Goal: Information Seeking & Learning: Learn about a topic

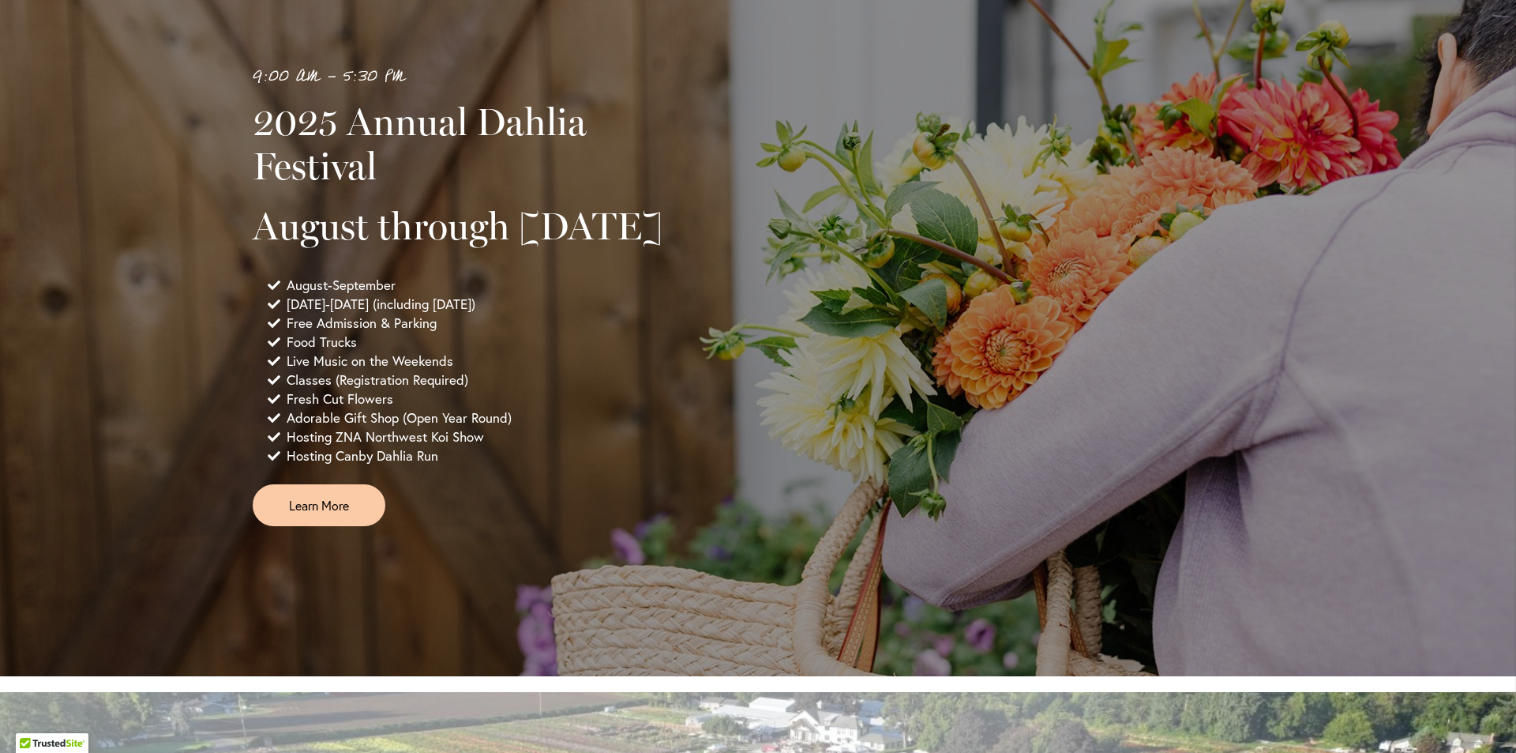
scroll to position [346, 0]
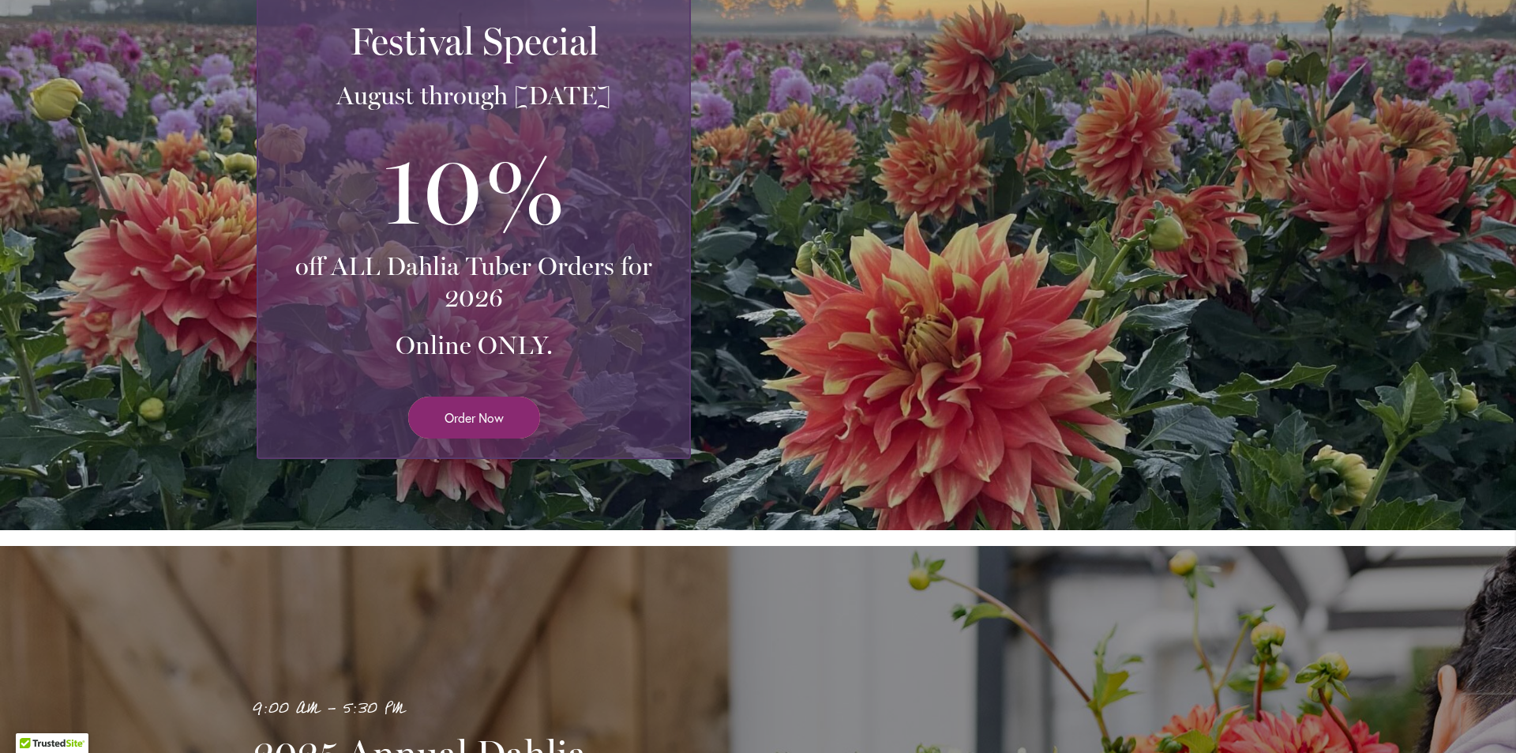
click at [469, 423] on span "Order Now" at bounding box center [474, 417] width 59 height 18
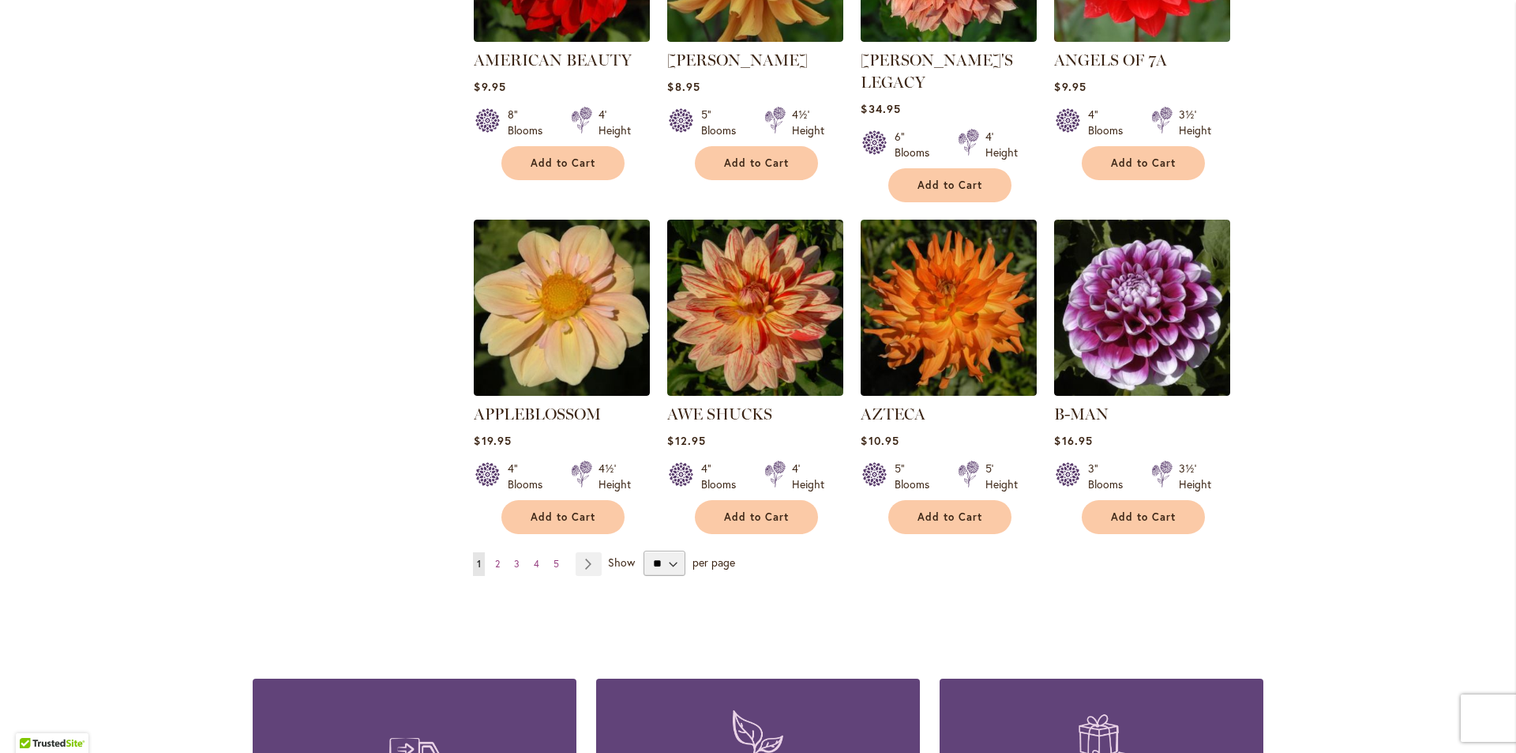
scroll to position [1053, 0]
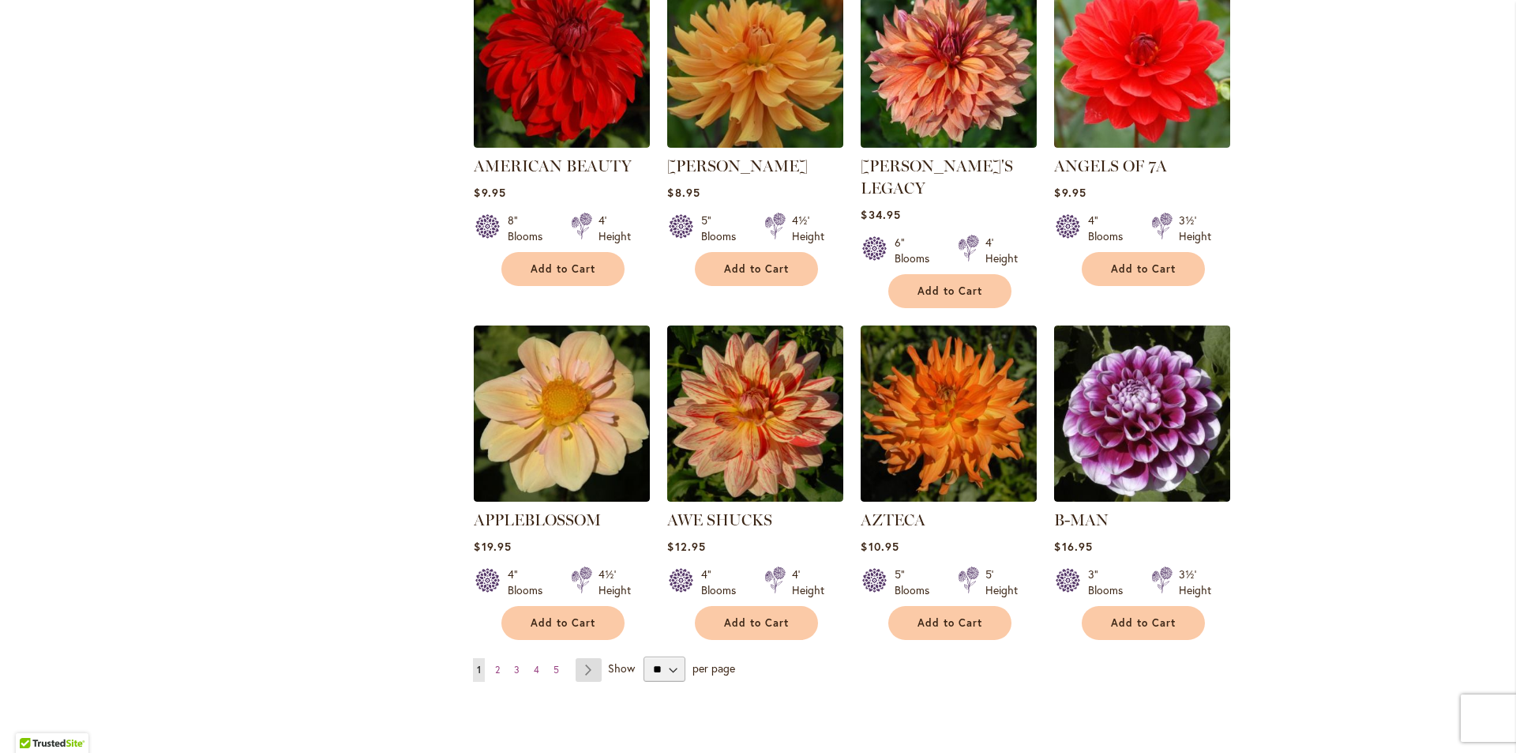
click at [576, 658] on link "Page Next" at bounding box center [589, 670] width 26 height 24
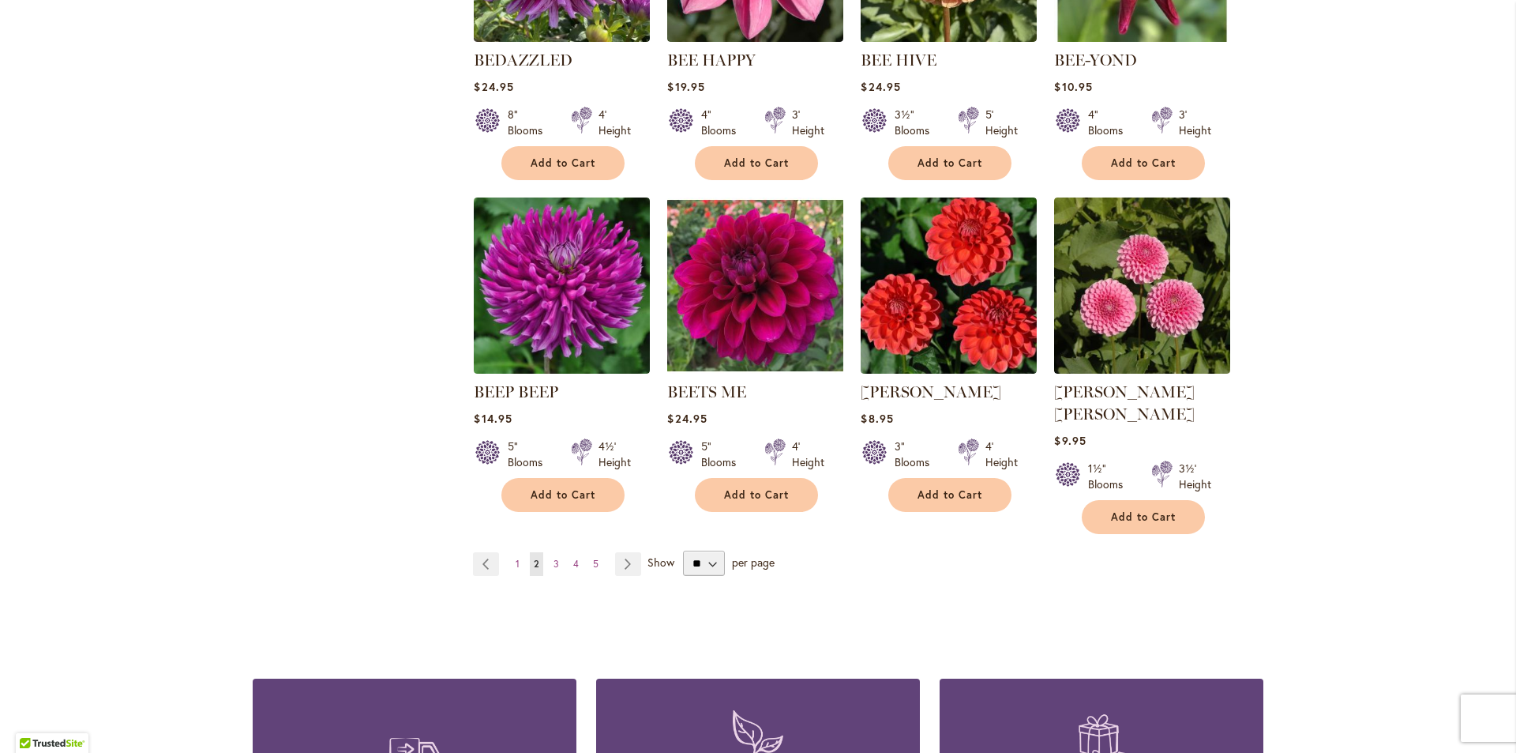
scroll to position [1263, 0]
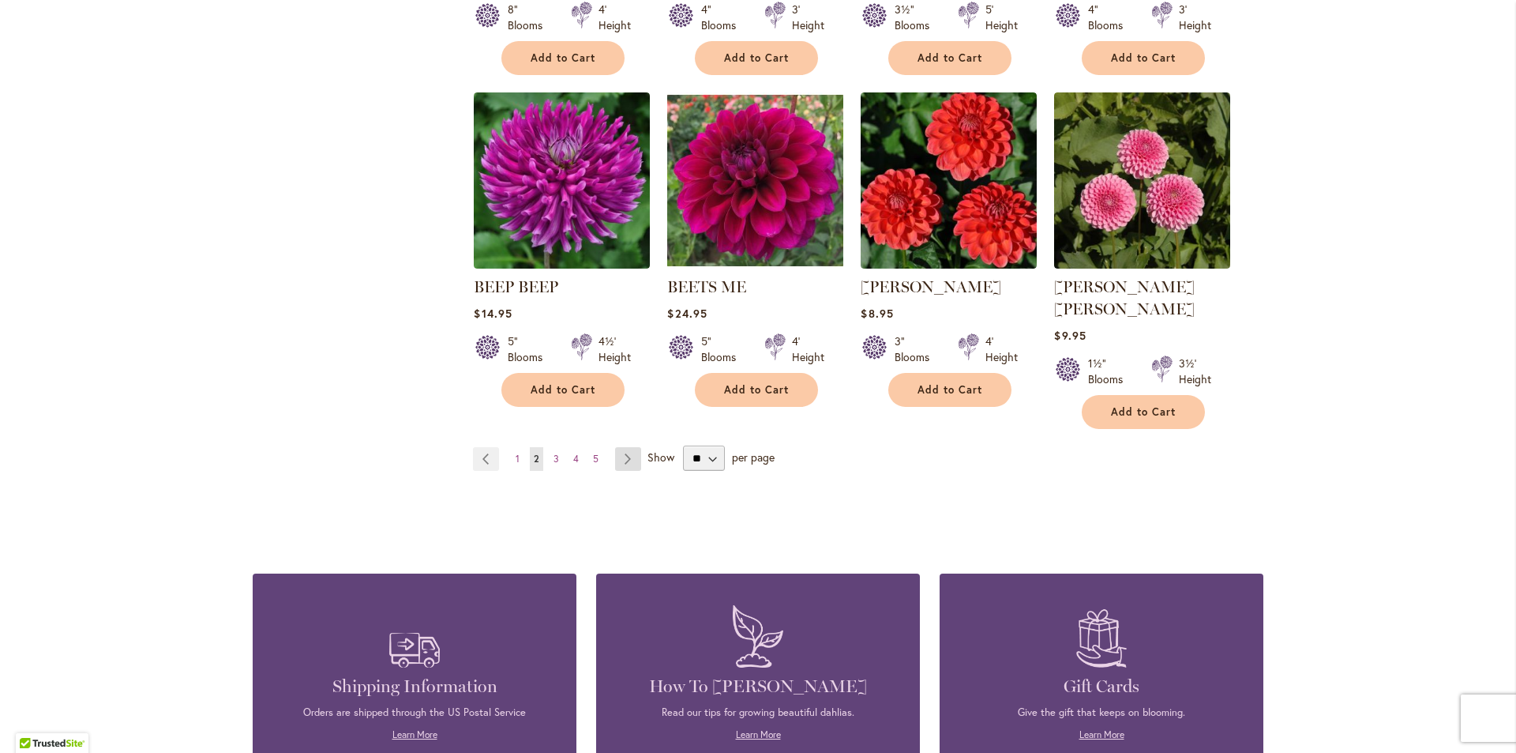
click at [624, 447] on link "Page Next" at bounding box center [628, 459] width 26 height 24
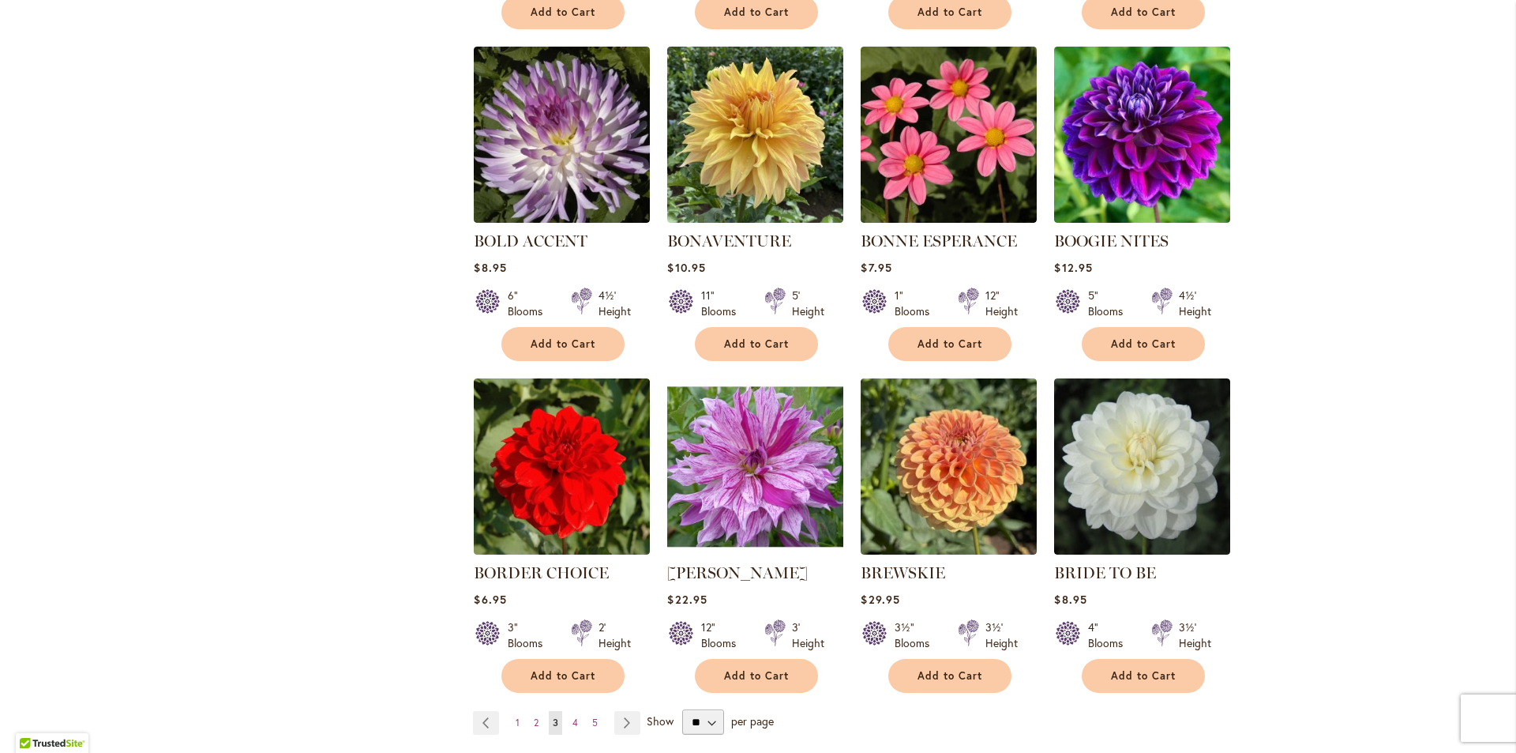
scroll to position [1083, 0]
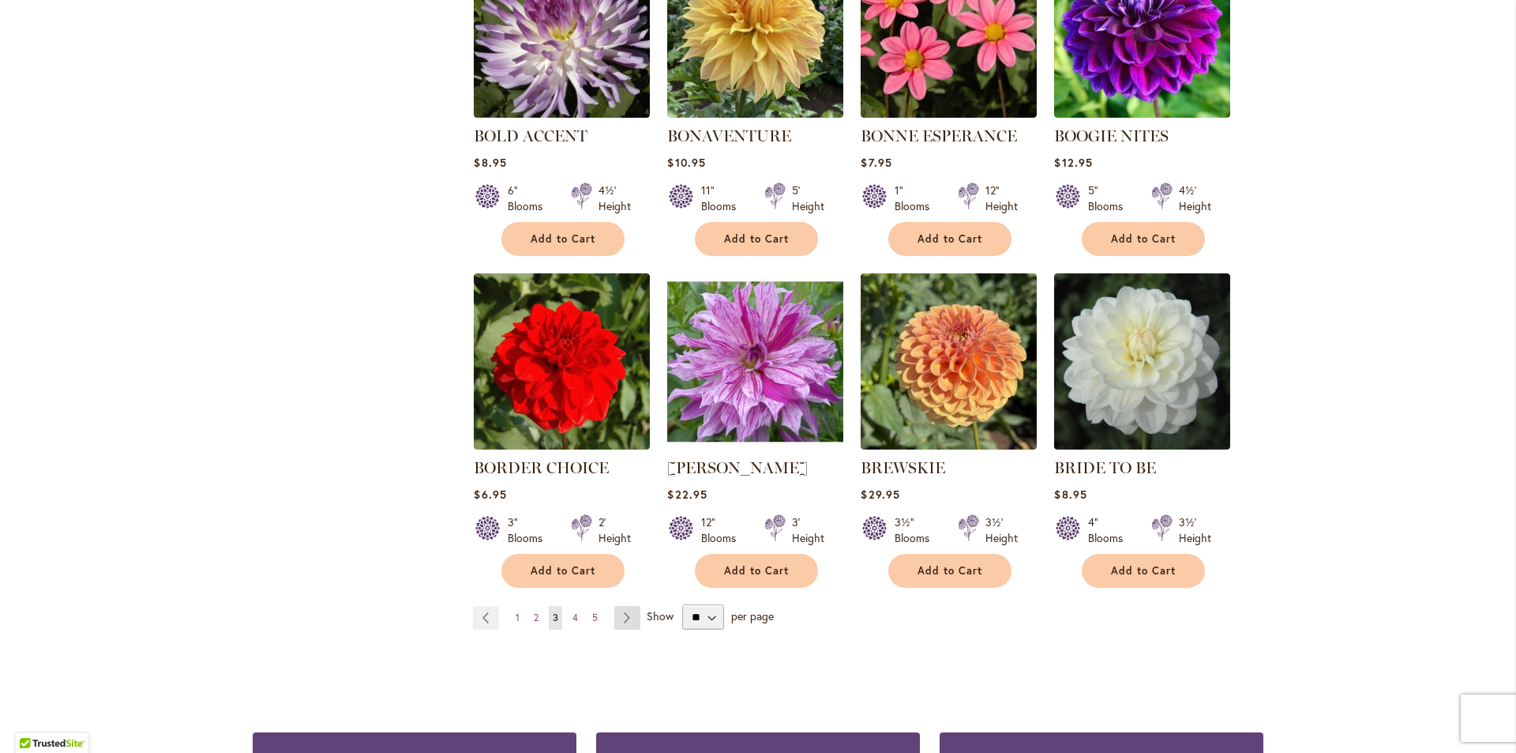
click at [625, 609] on link "Page Next" at bounding box center [627, 618] width 26 height 24
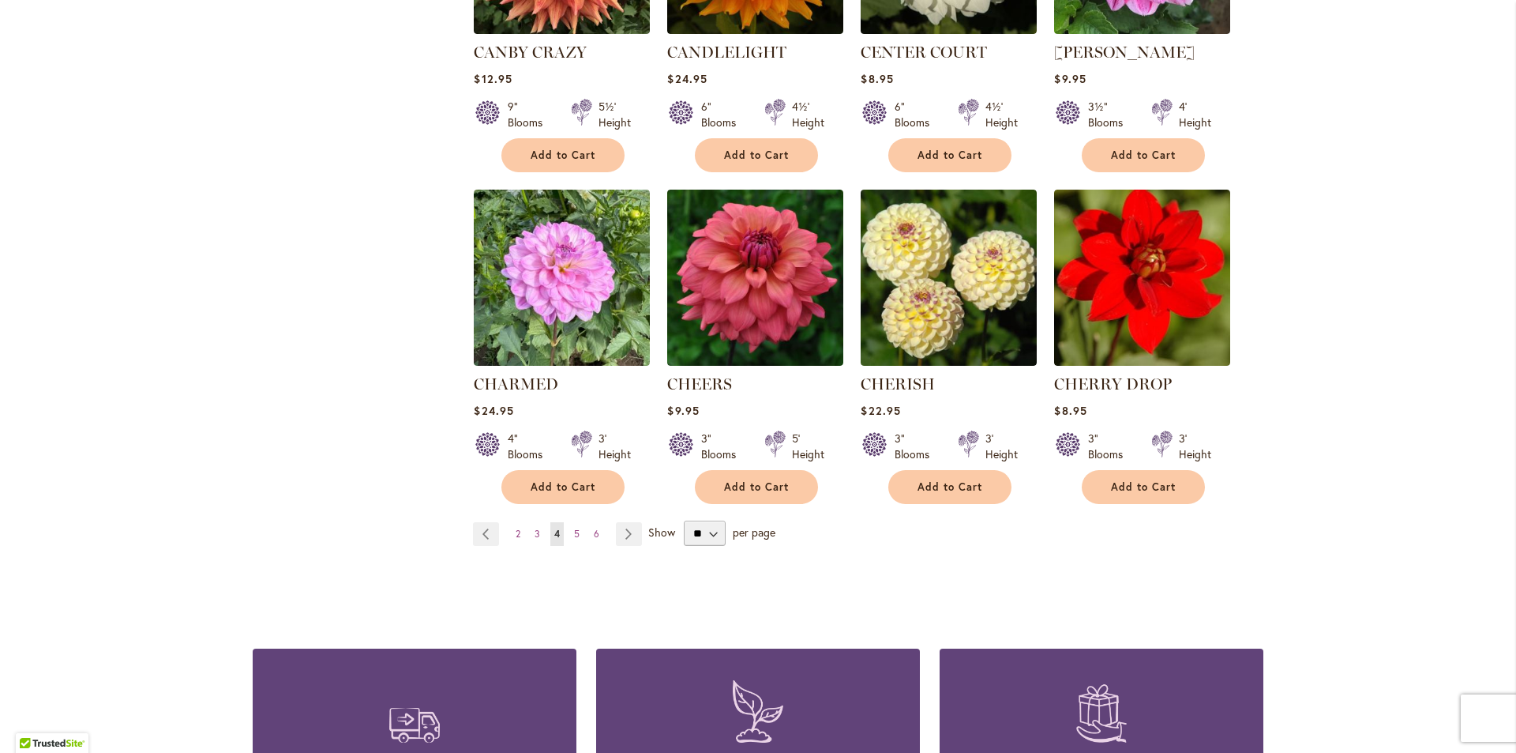
scroll to position [1294, 0]
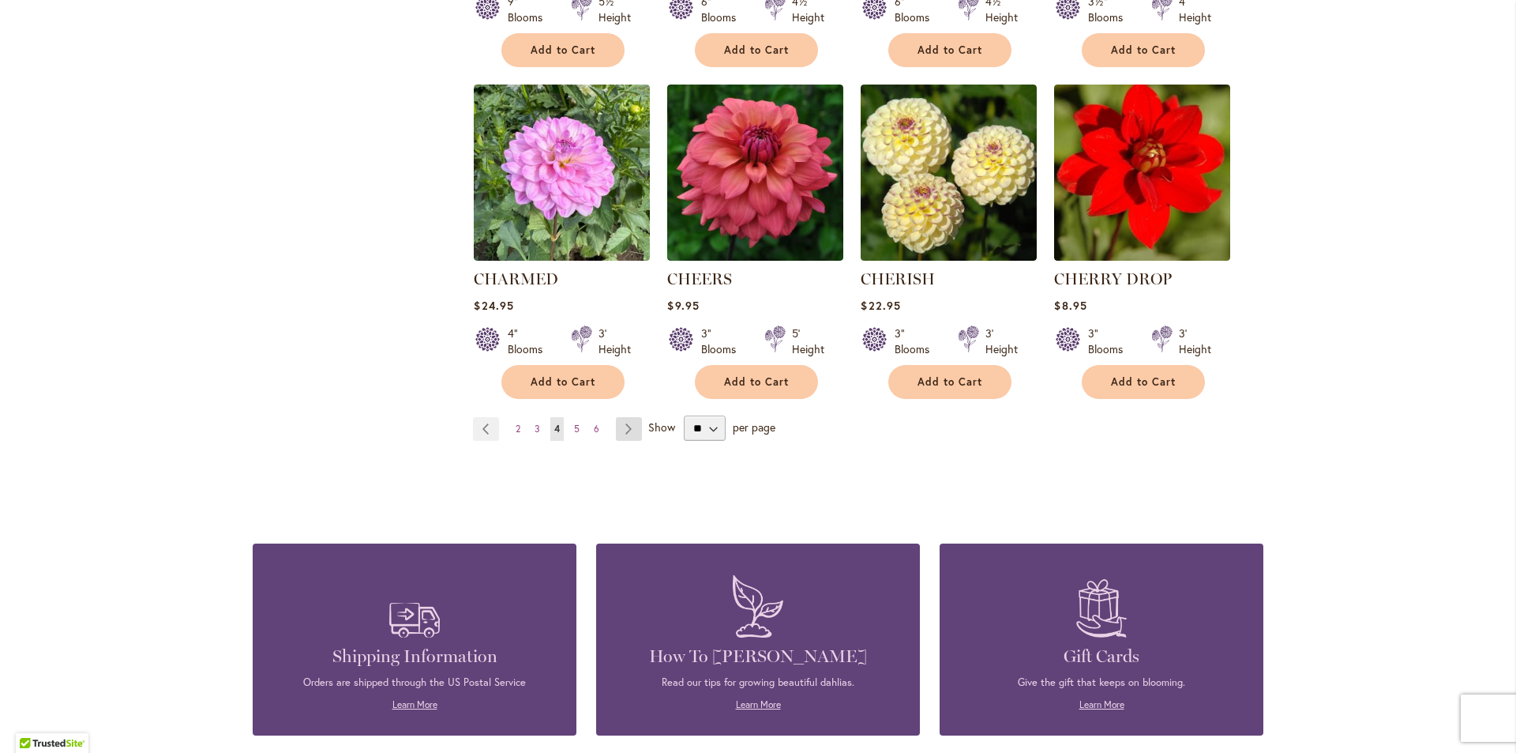
click at [616, 427] on link "Page Next" at bounding box center [629, 429] width 26 height 24
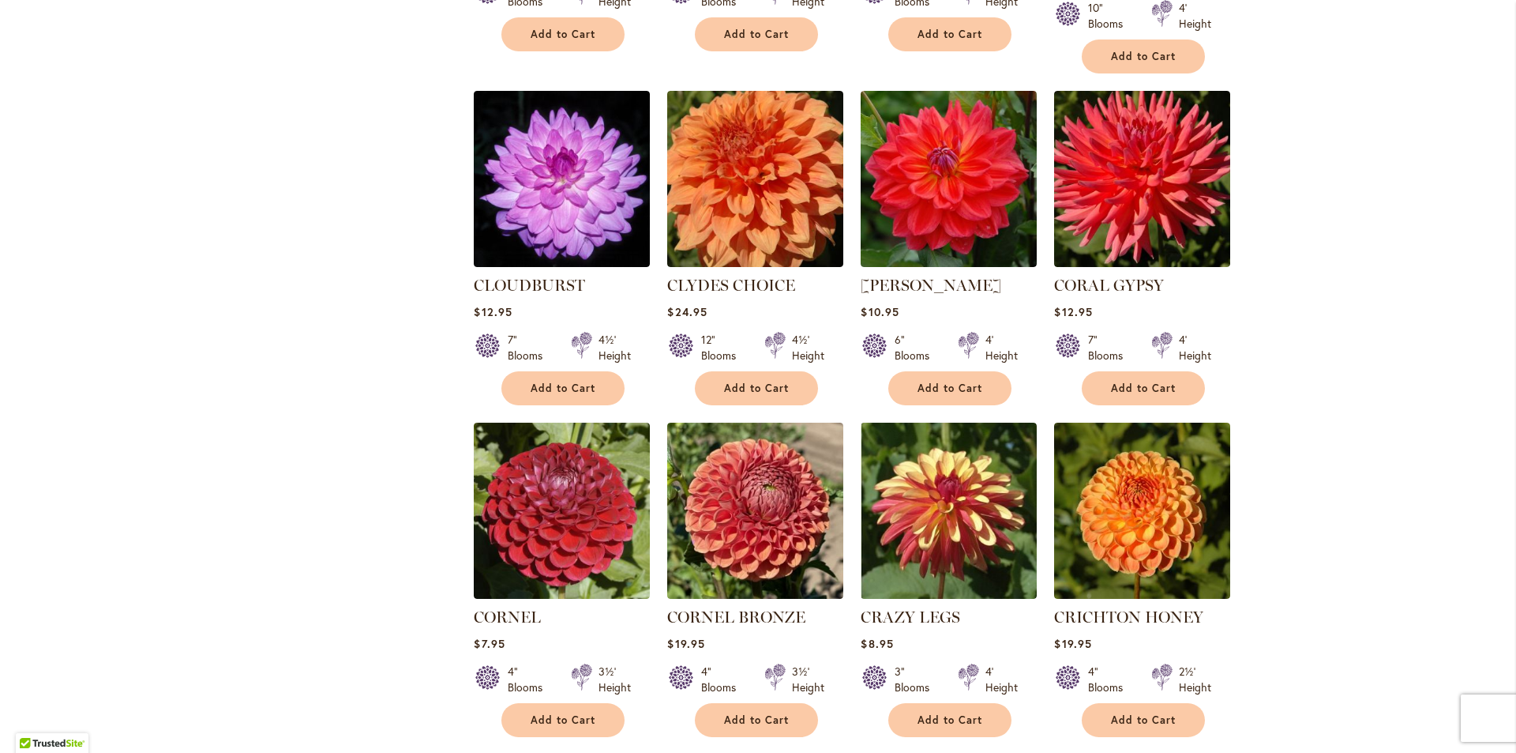
scroll to position [1083, 0]
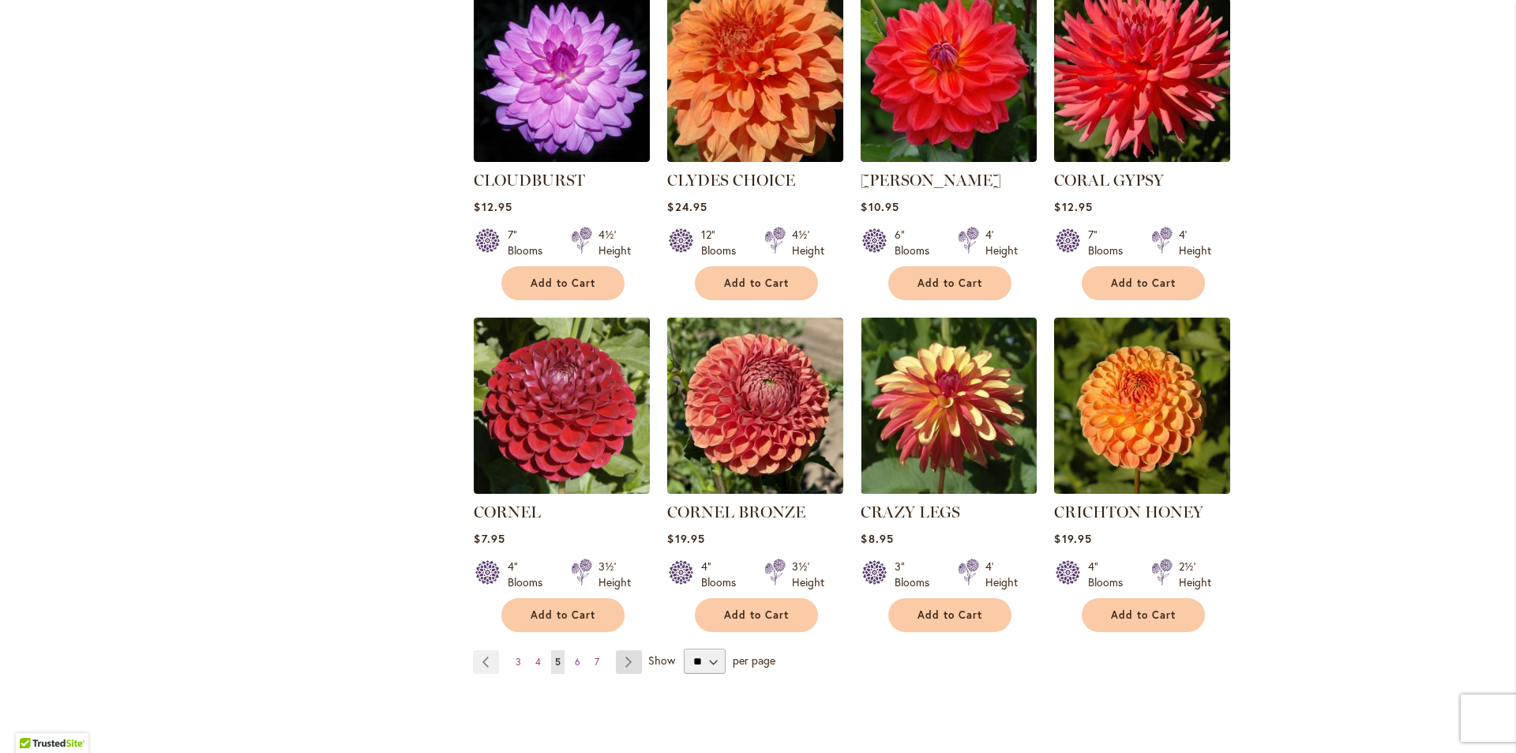
click at [624, 650] on link "Page Next" at bounding box center [629, 662] width 26 height 24
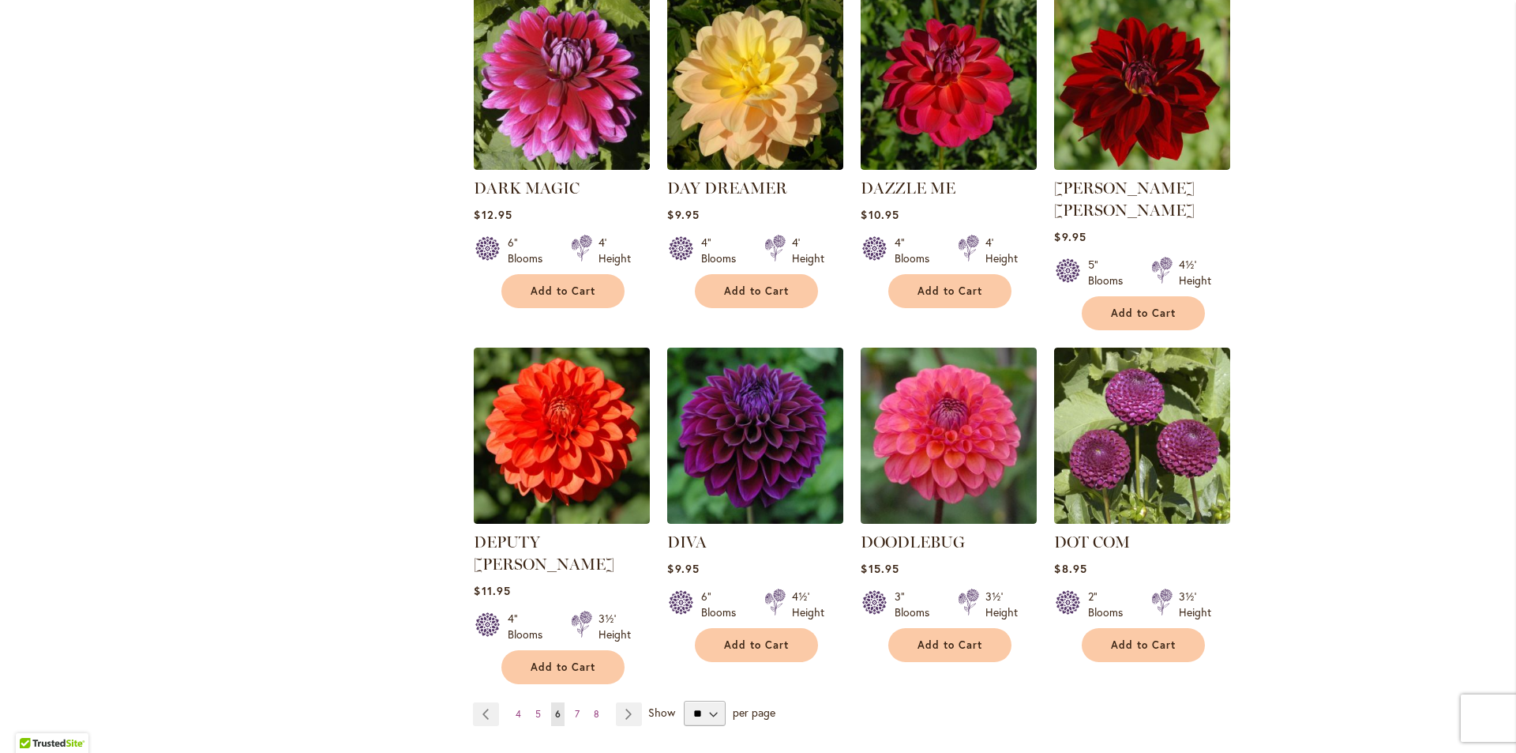
scroll to position [1158, 0]
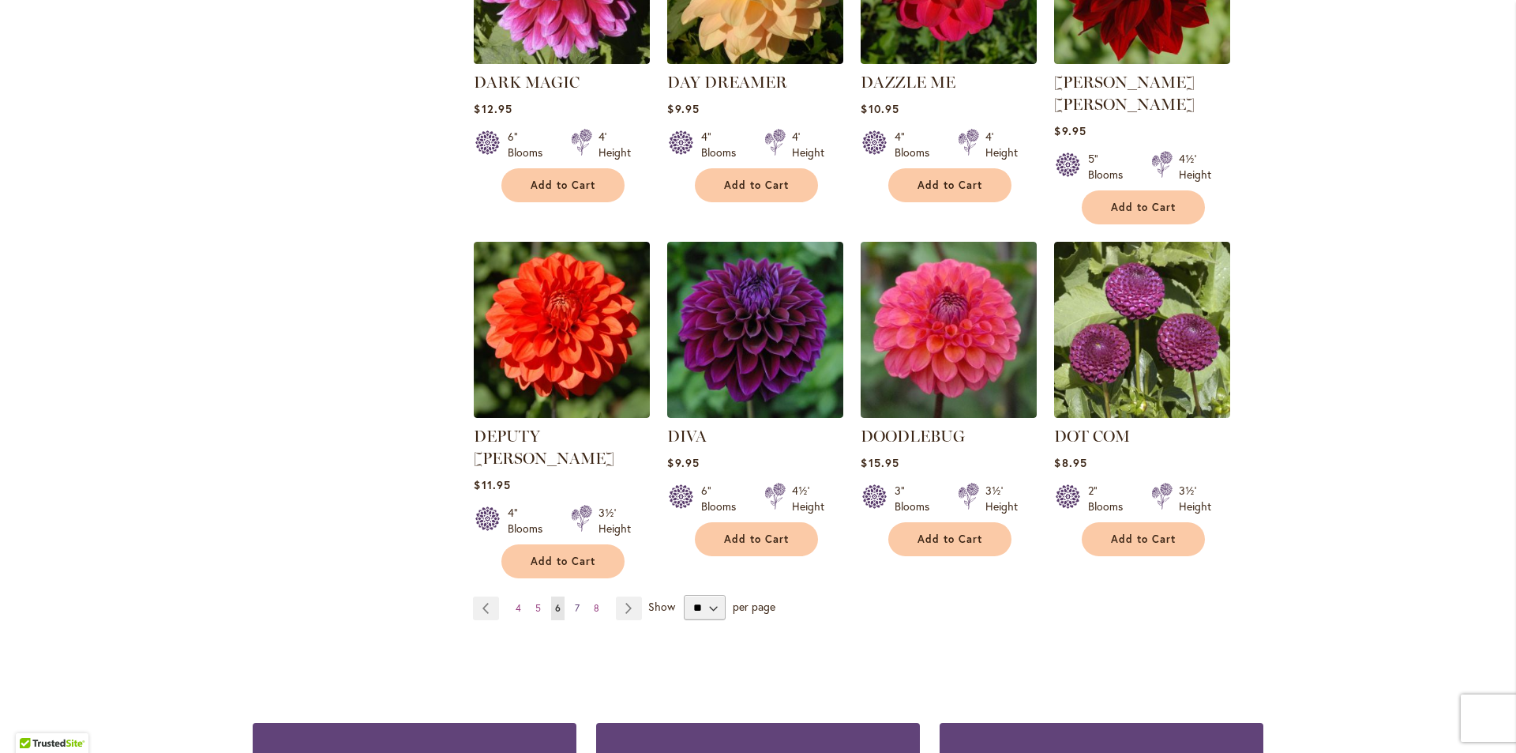
click at [575, 602] on span "7" at bounding box center [577, 608] width 5 height 12
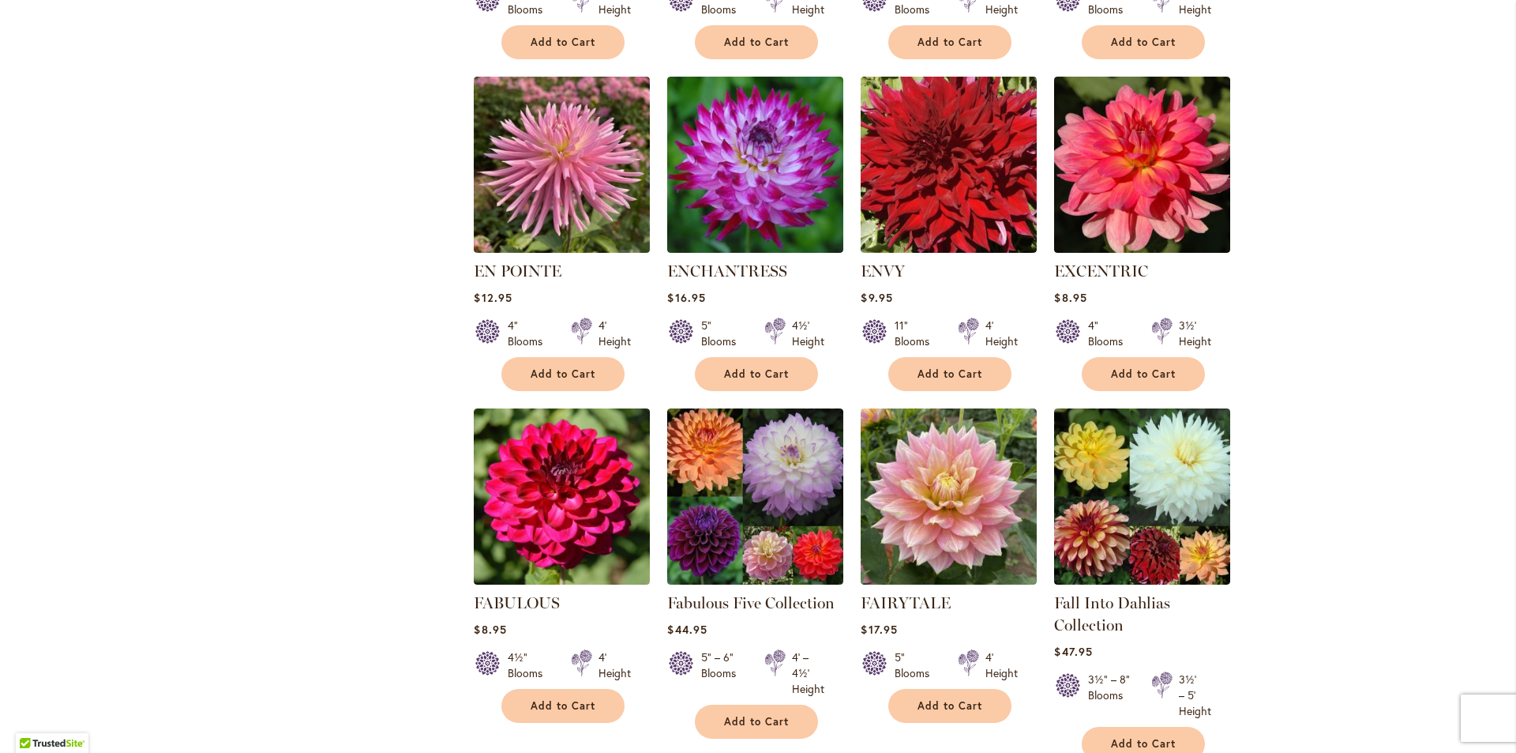
scroll to position [1053, 0]
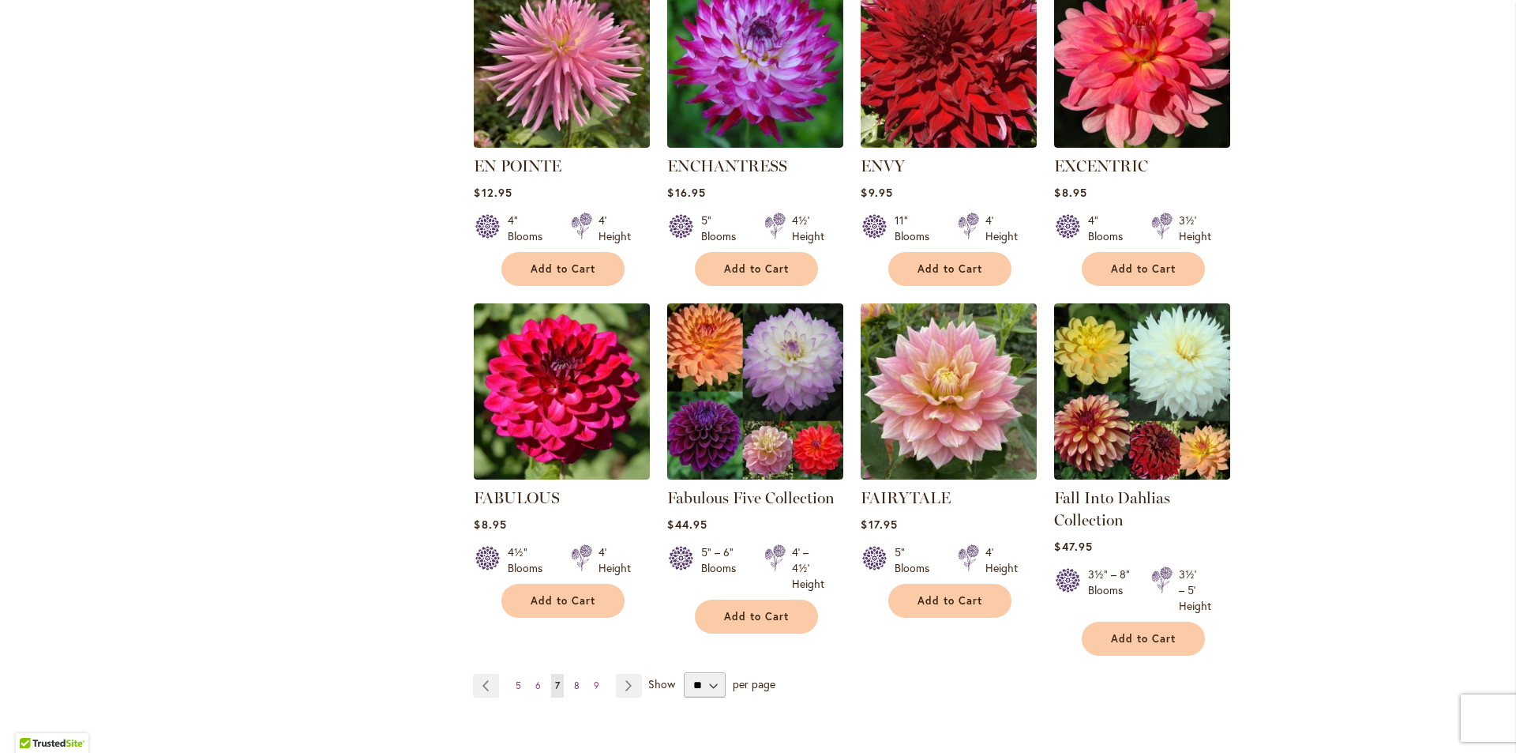
click at [574, 682] on span "8" at bounding box center [577, 685] width 6 height 12
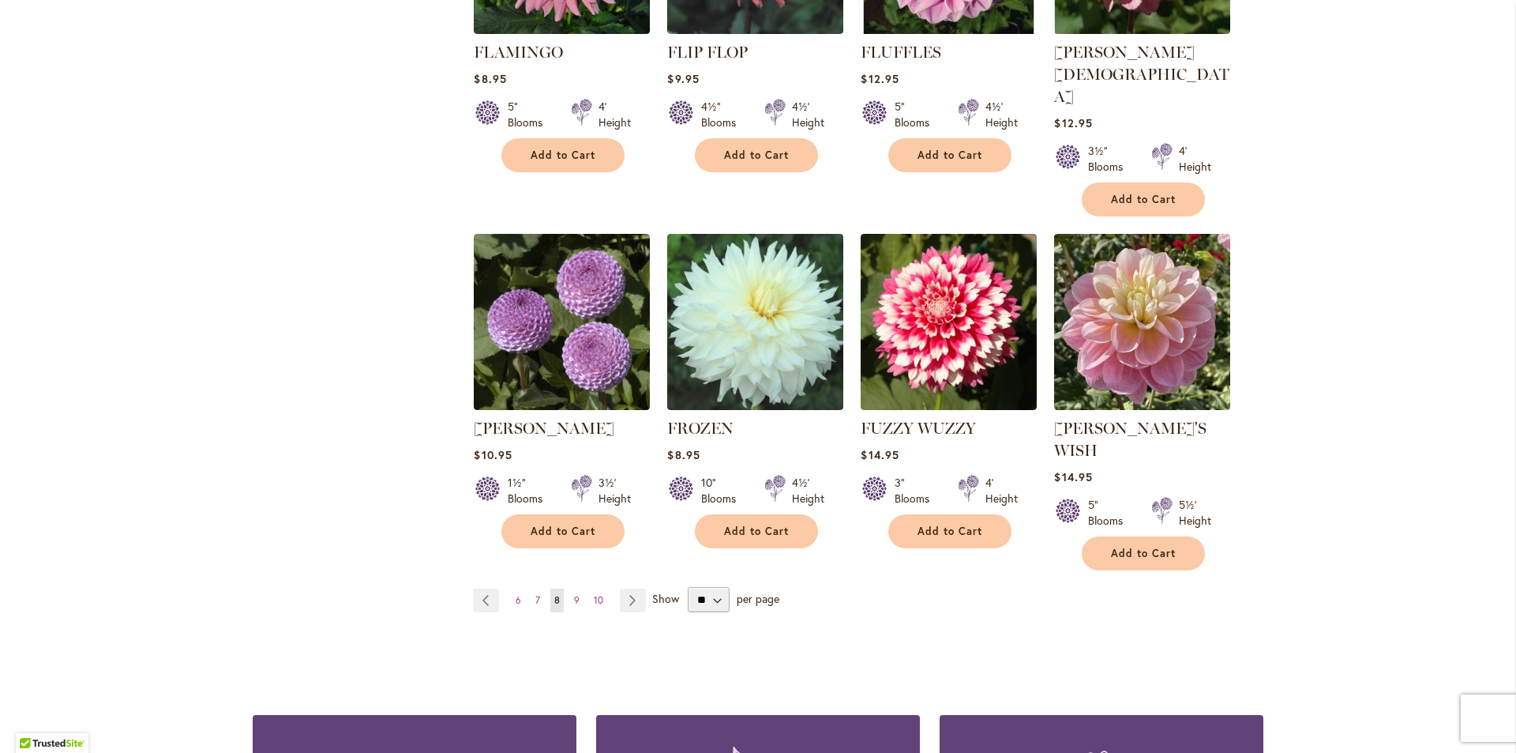
scroll to position [1399, 0]
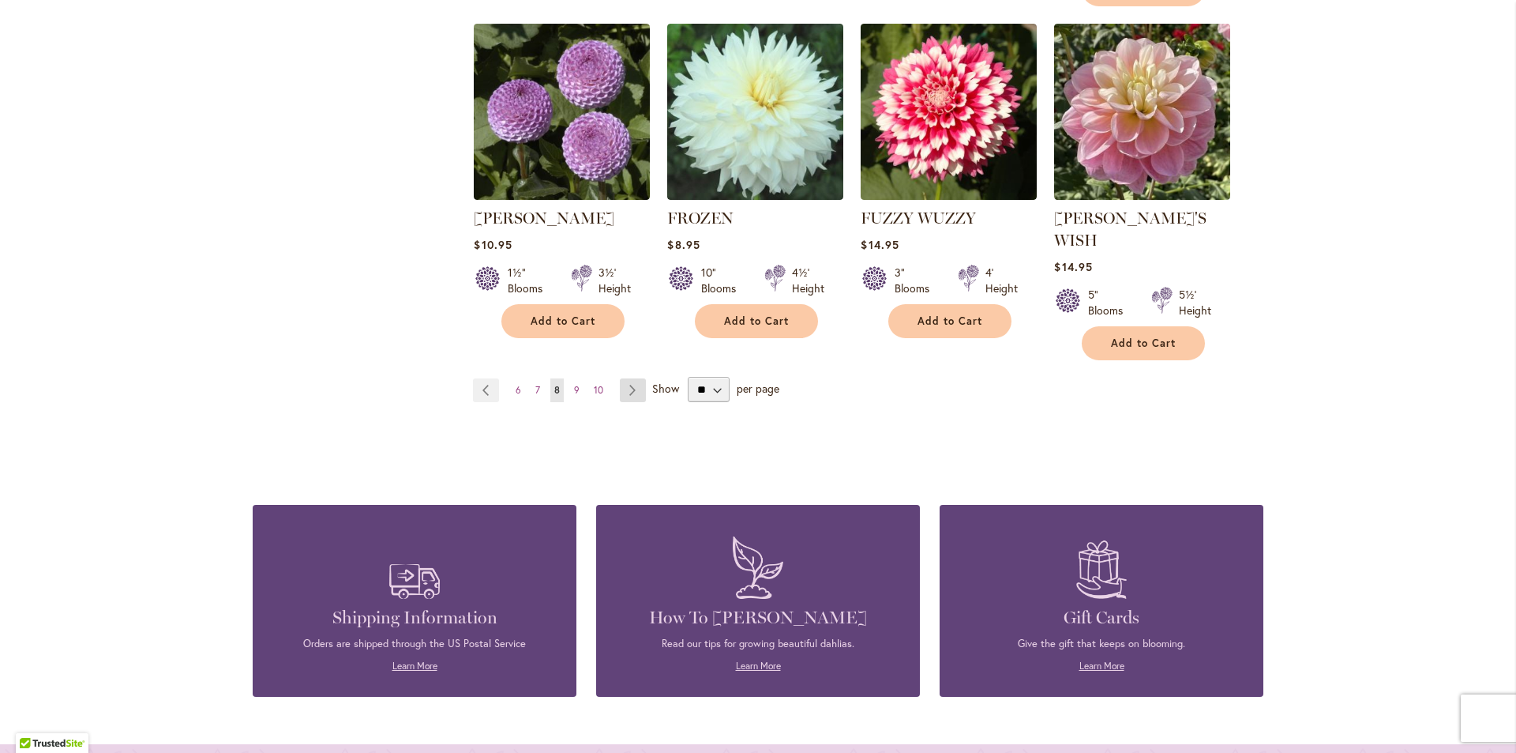
click at [635, 378] on link "Page Next" at bounding box center [633, 390] width 26 height 24
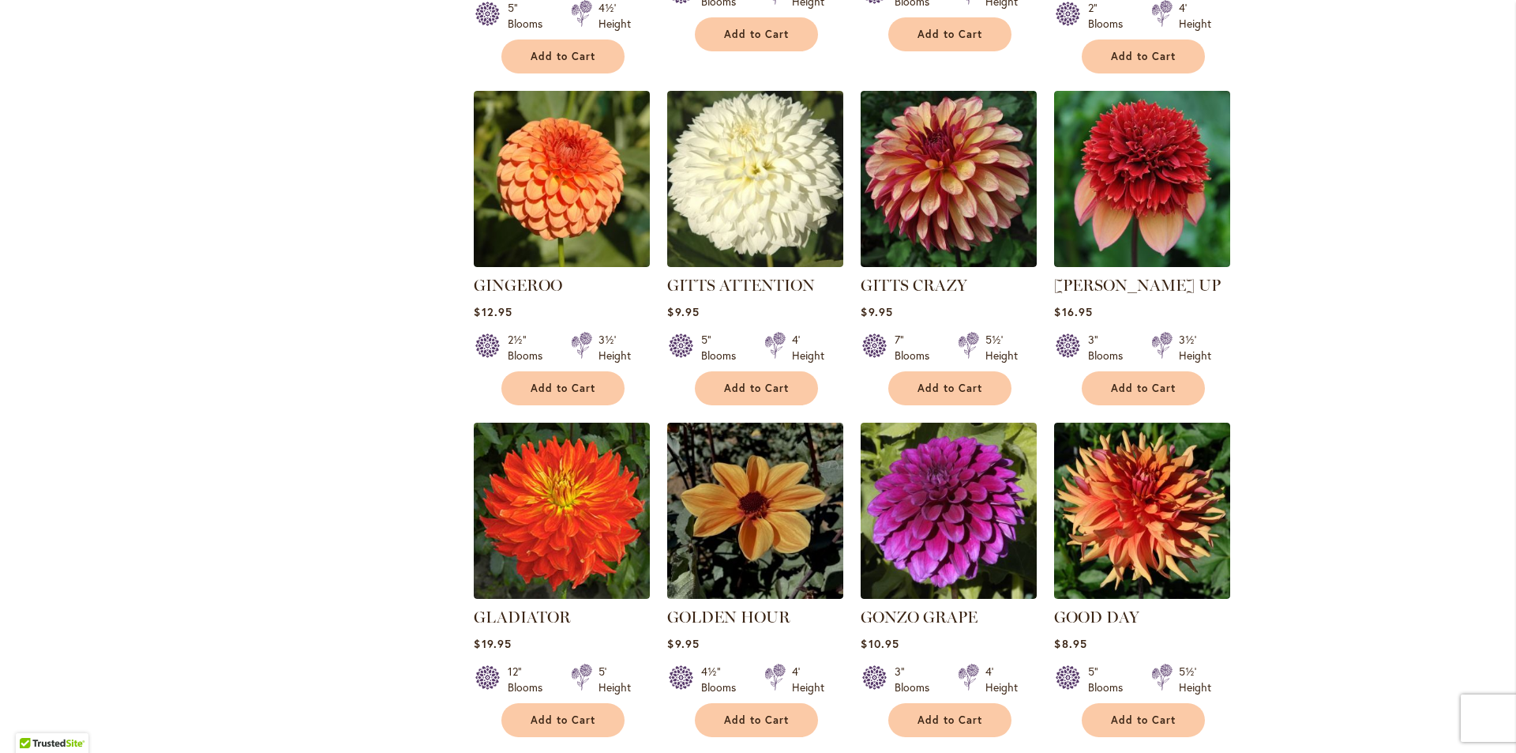
scroll to position [1083, 0]
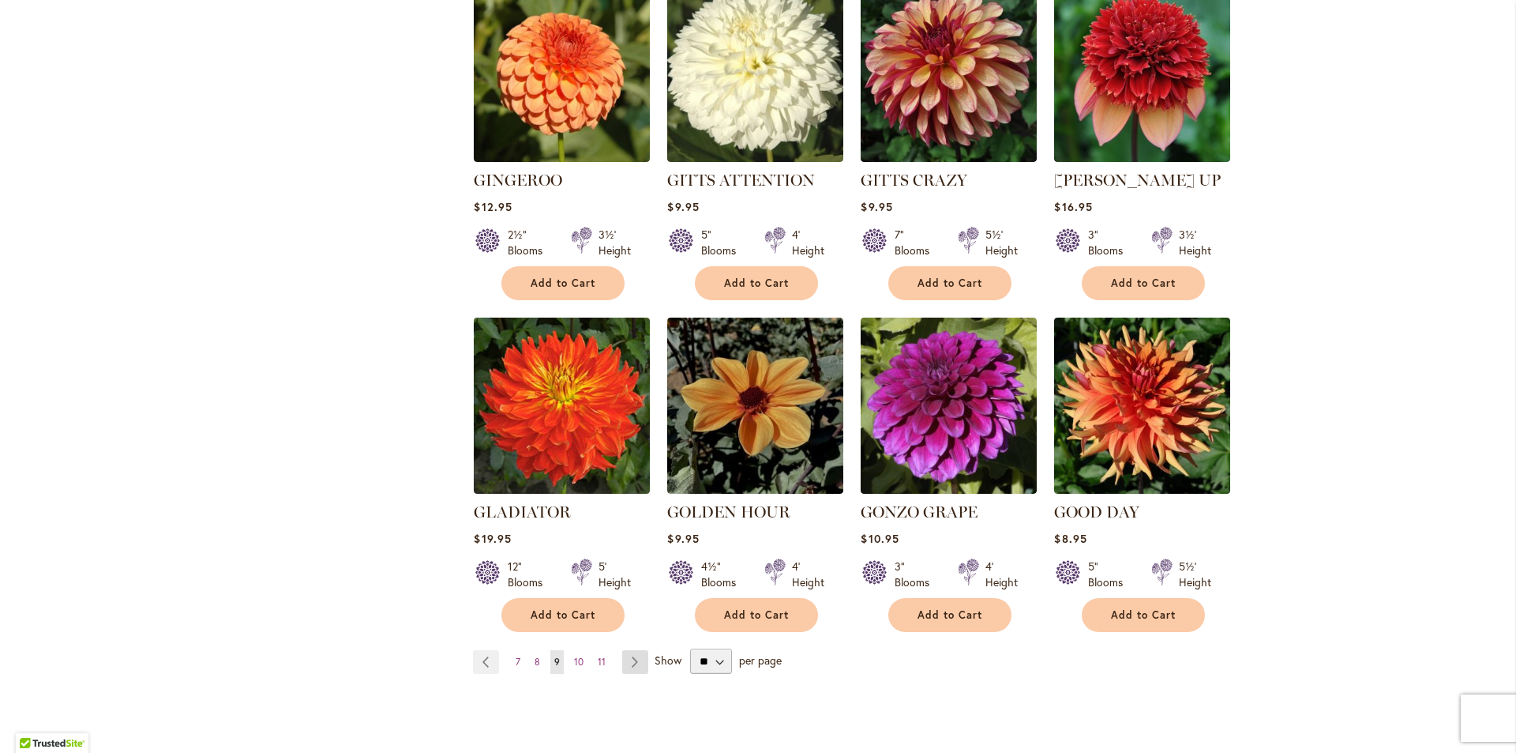
click at [622, 650] on link "Page Next" at bounding box center [635, 662] width 26 height 24
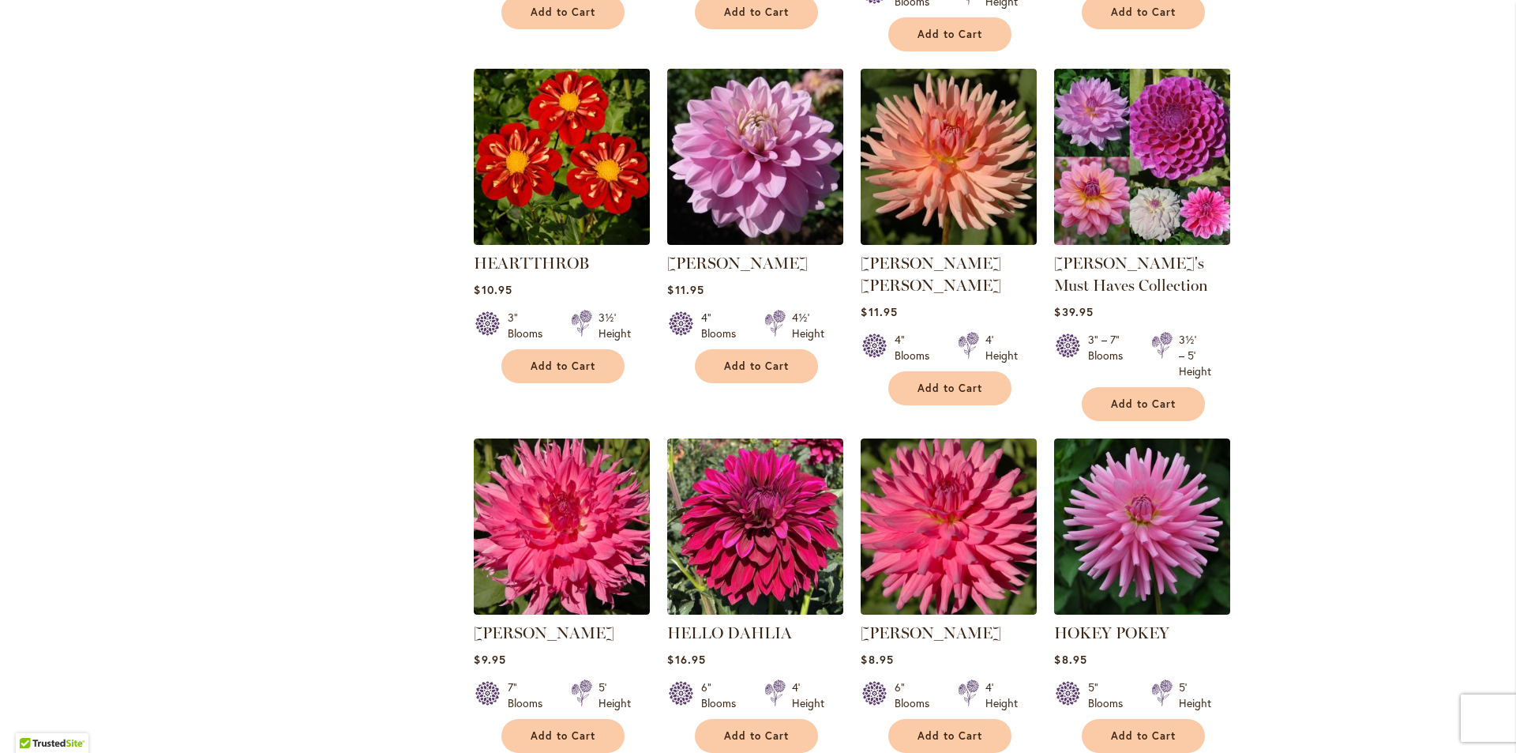
scroll to position [1083, 0]
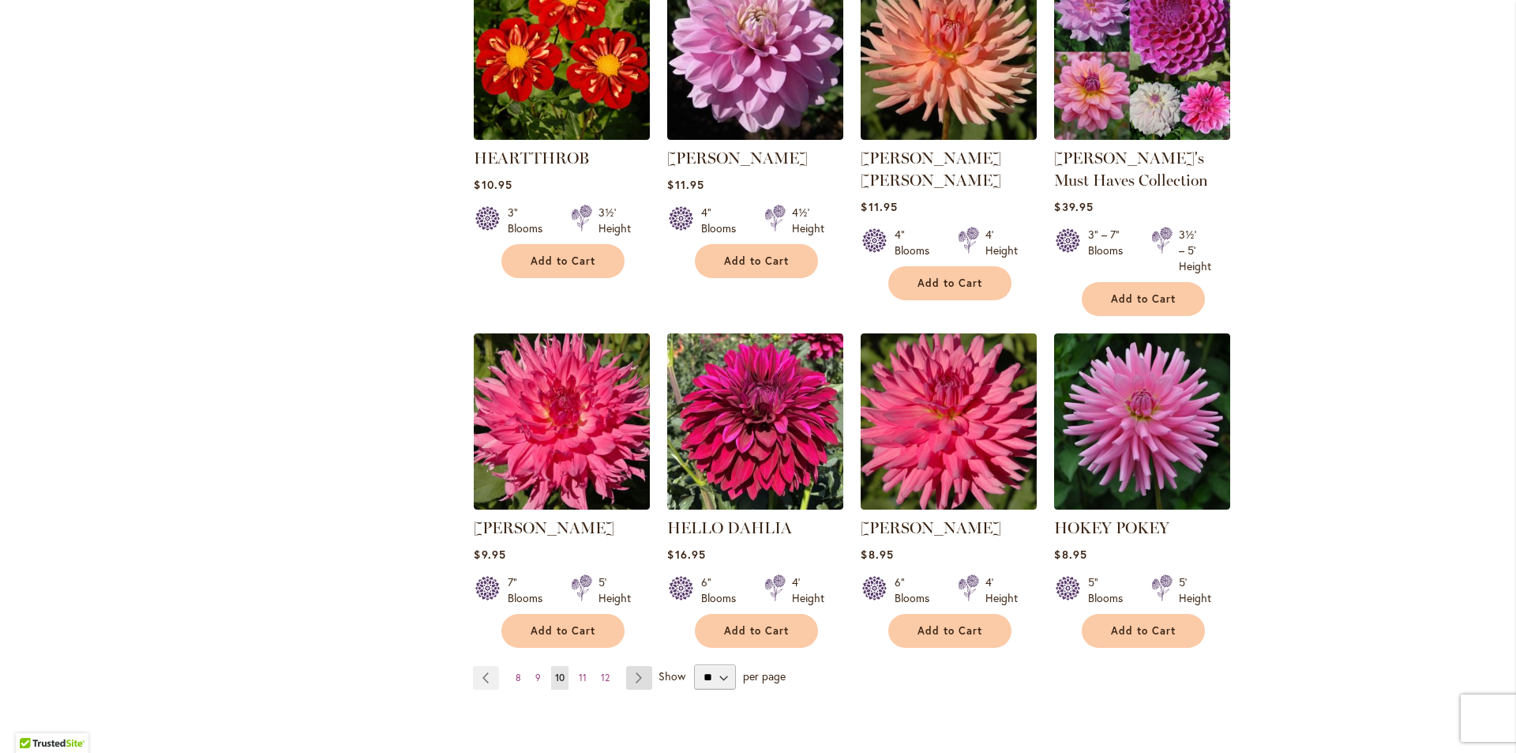
click at [629, 680] on link "Page Next" at bounding box center [639, 678] width 26 height 24
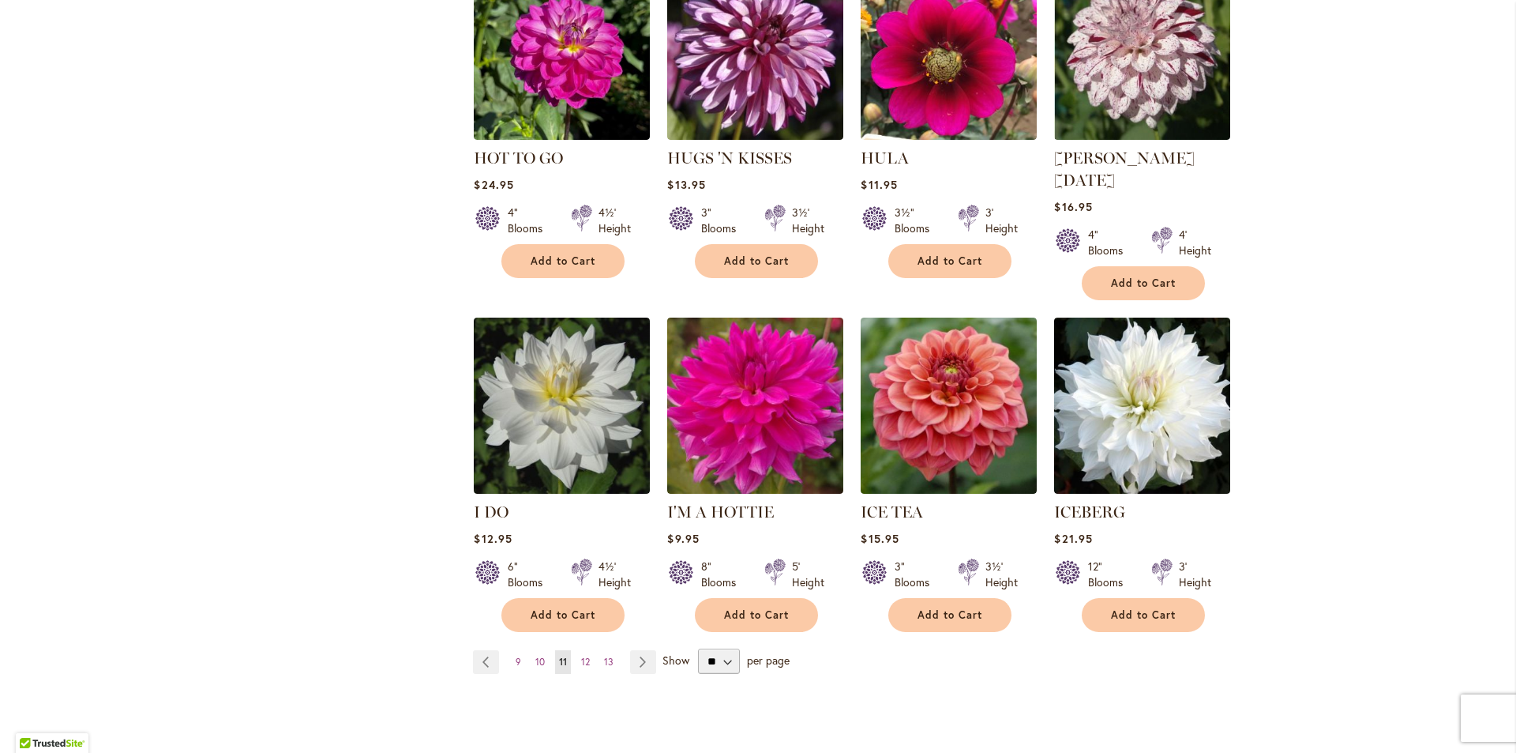
scroll to position [1188, 0]
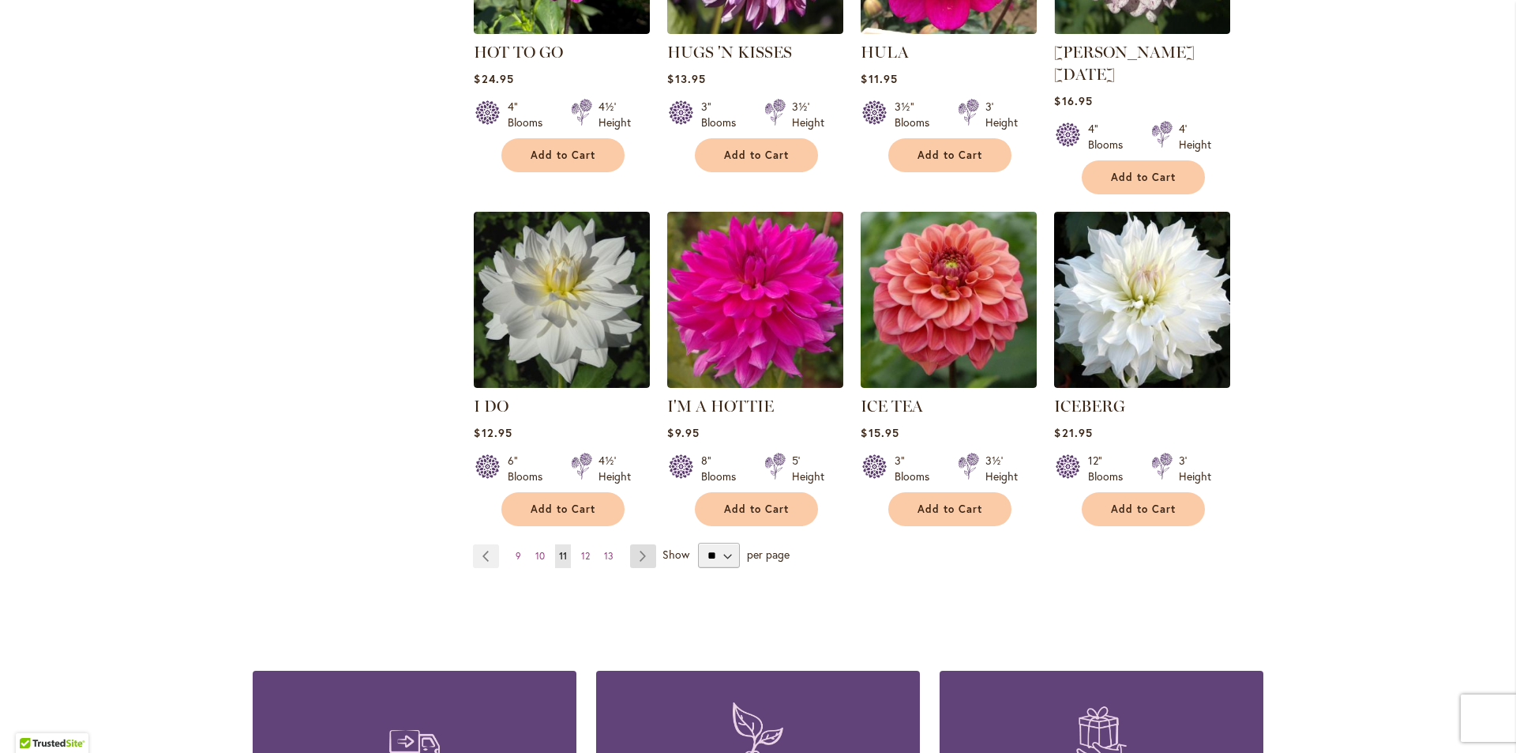
click at [634, 544] on link "Page Next" at bounding box center [643, 556] width 26 height 24
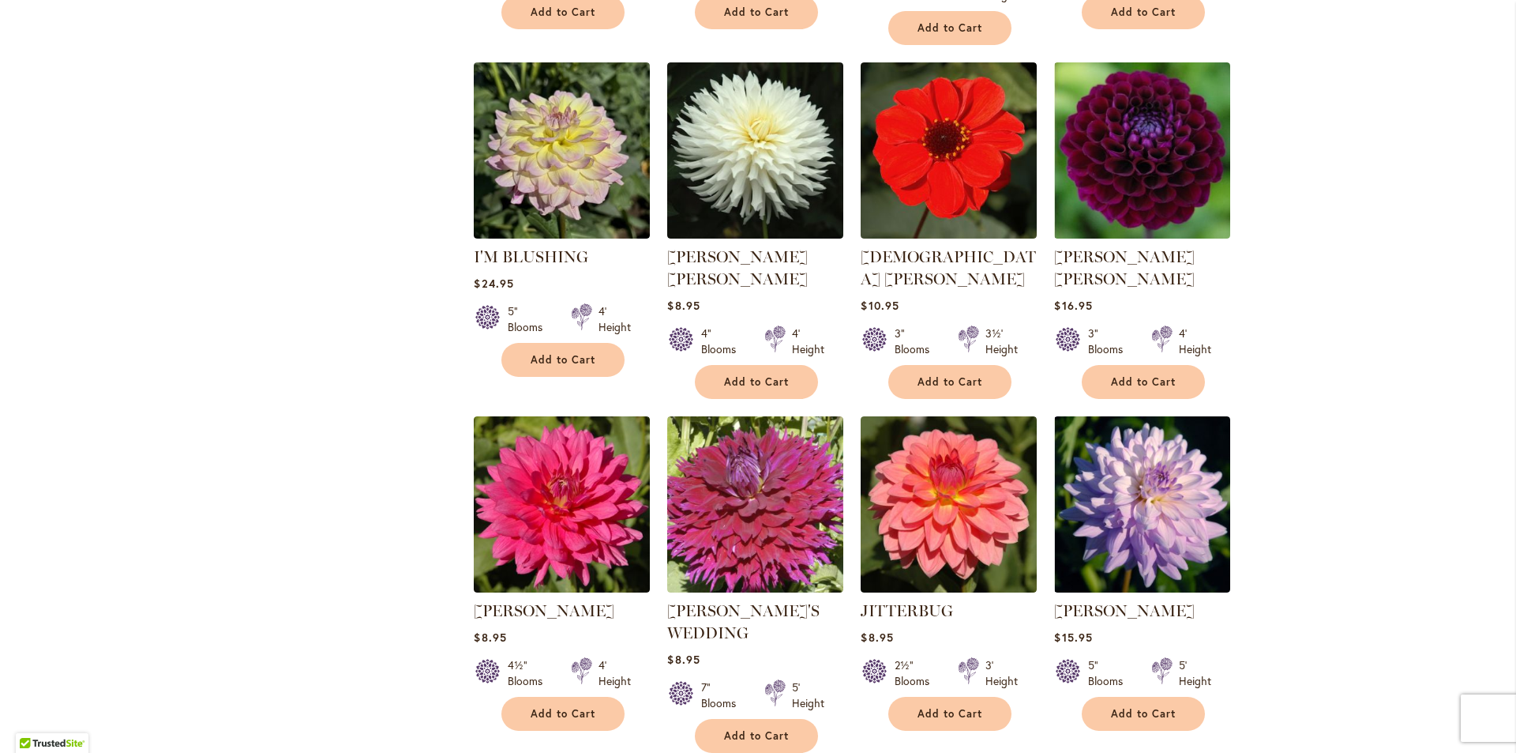
scroll to position [1188, 0]
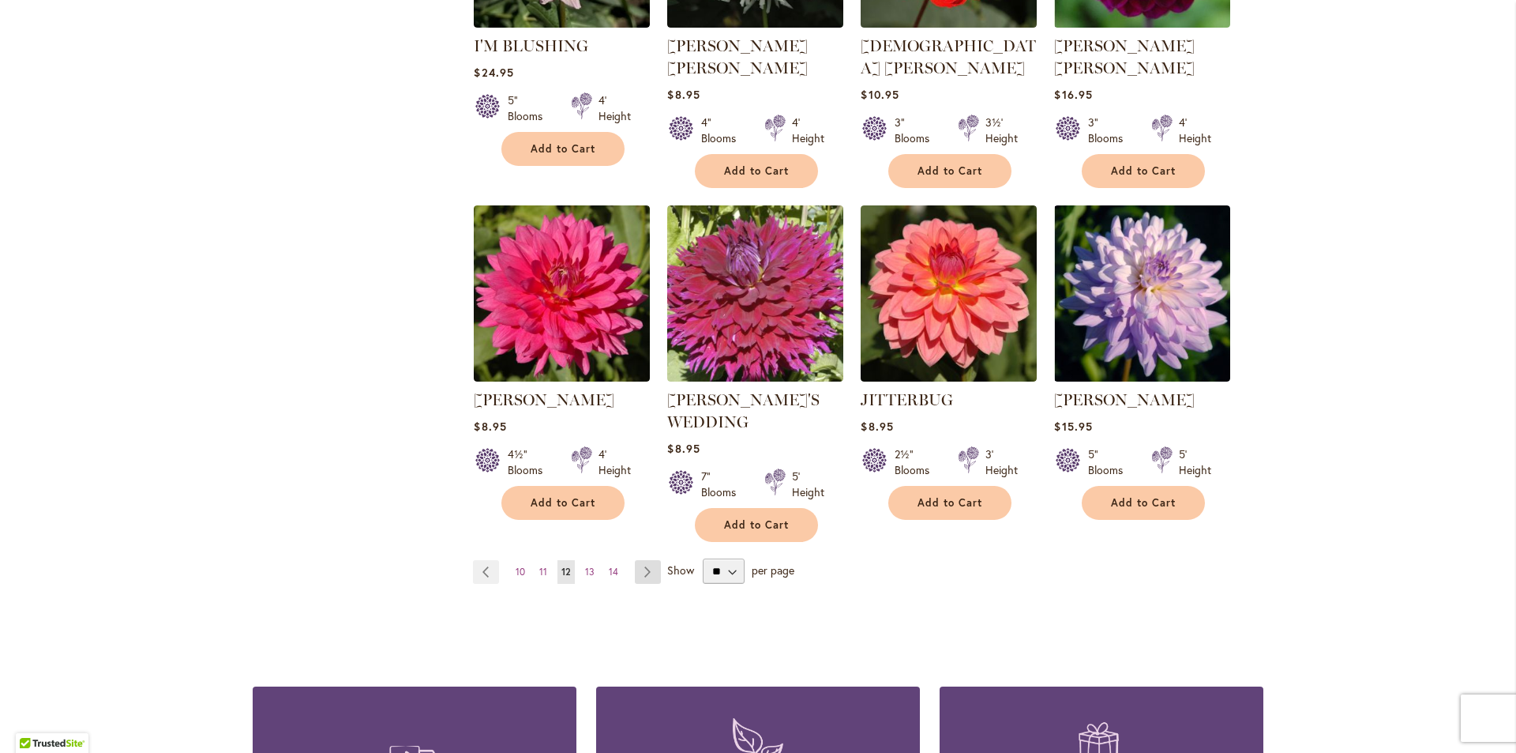
click at [644, 560] on link "Page Next" at bounding box center [648, 572] width 26 height 24
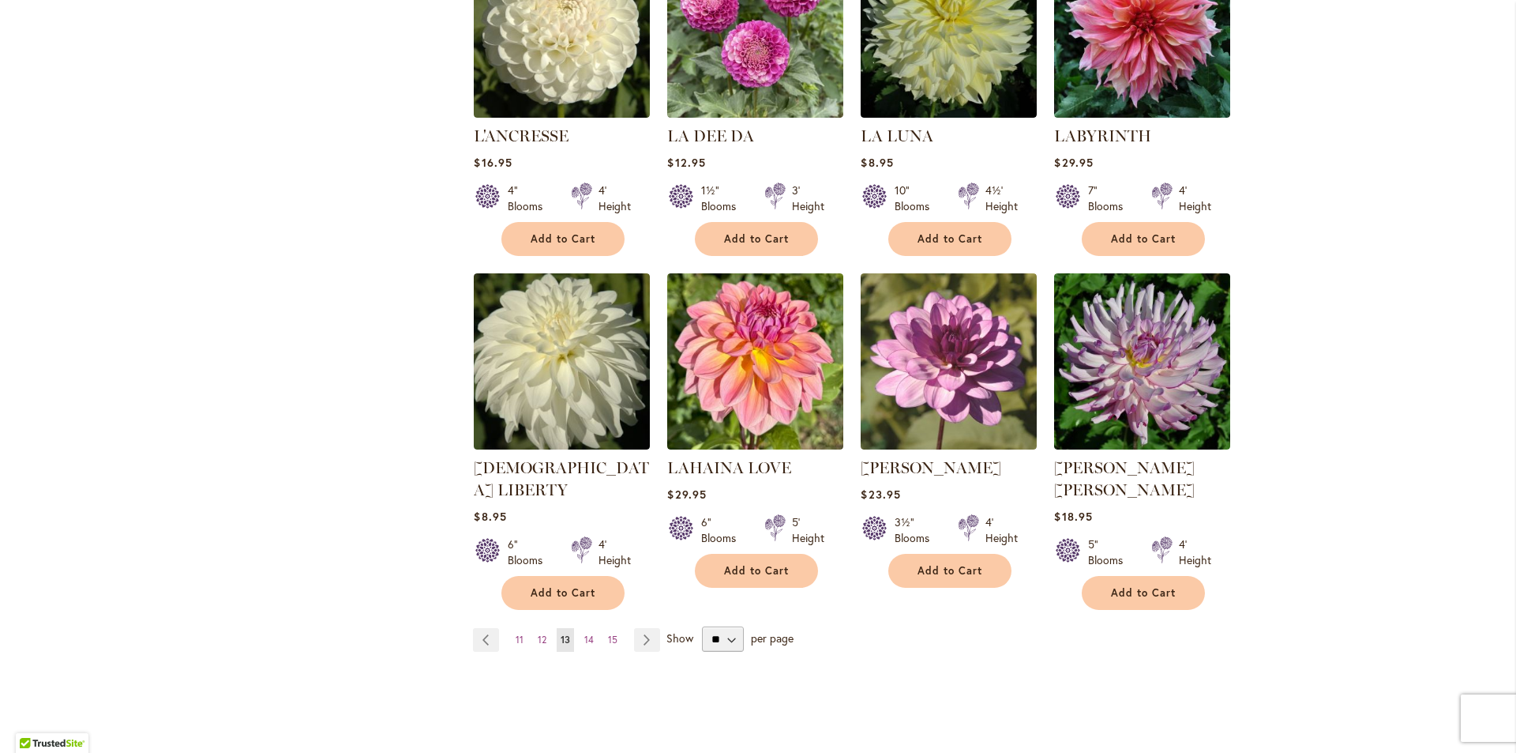
scroll to position [1188, 0]
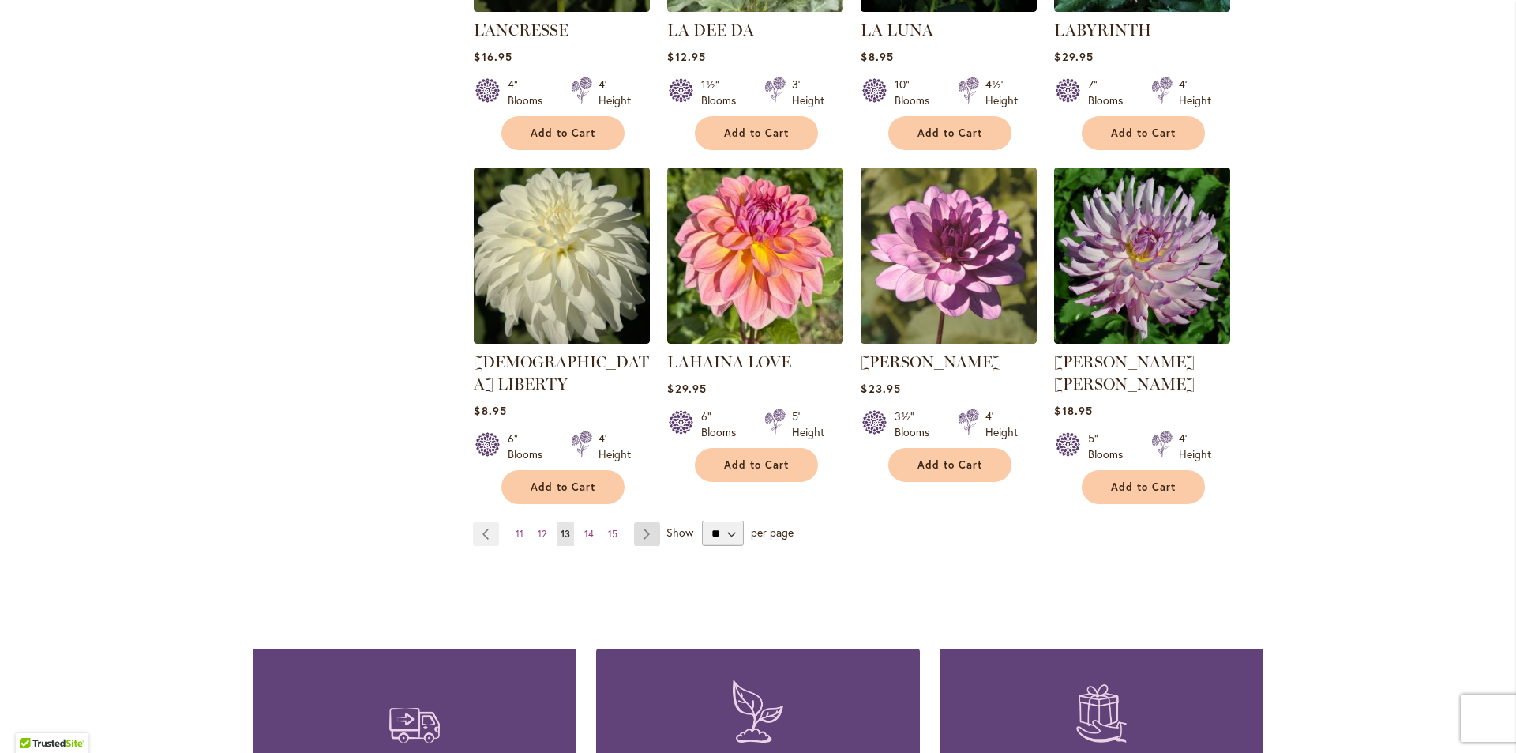
click at [644, 522] on link "Page Next" at bounding box center [647, 534] width 26 height 24
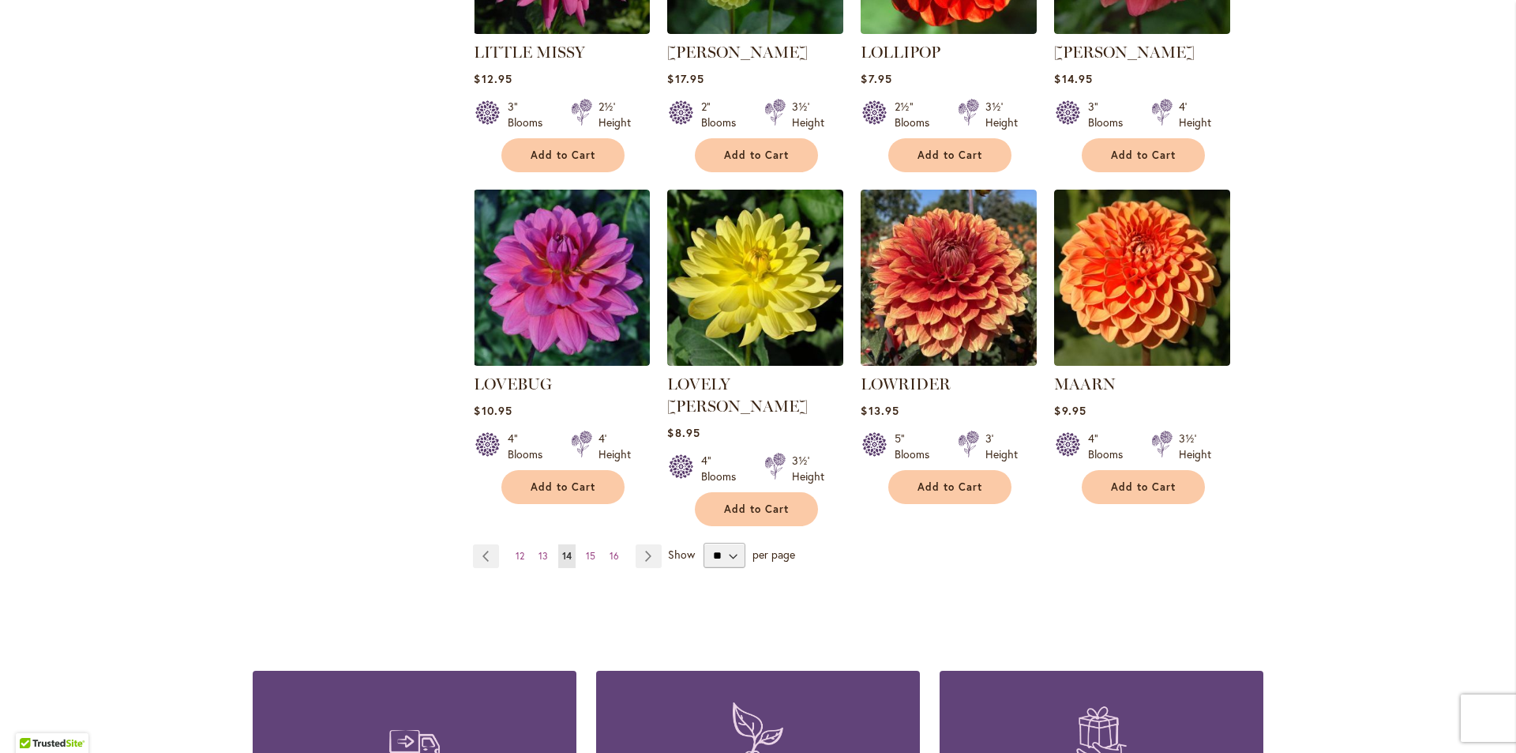
scroll to position [1294, 0]
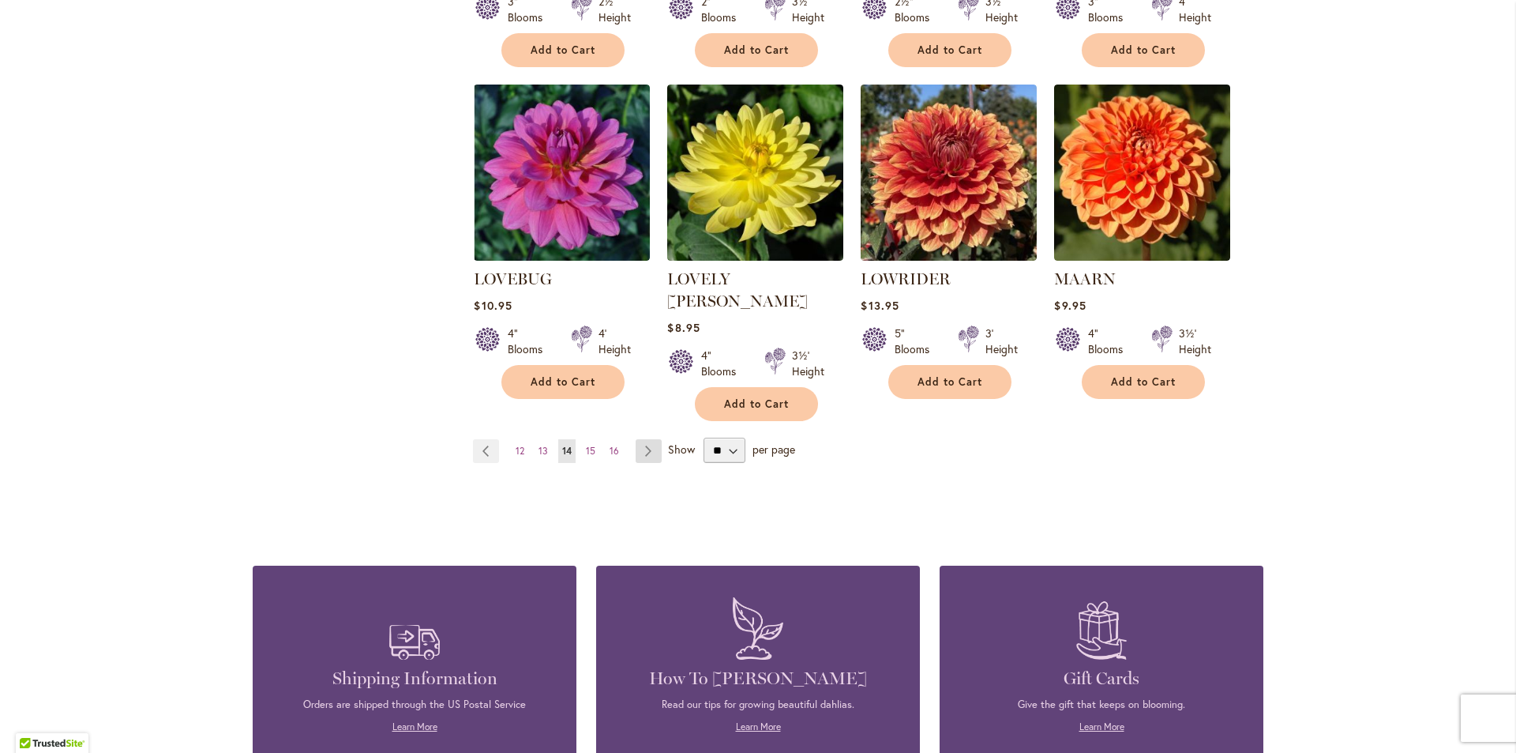
click at [646, 439] on link "Page Next" at bounding box center [649, 451] width 26 height 24
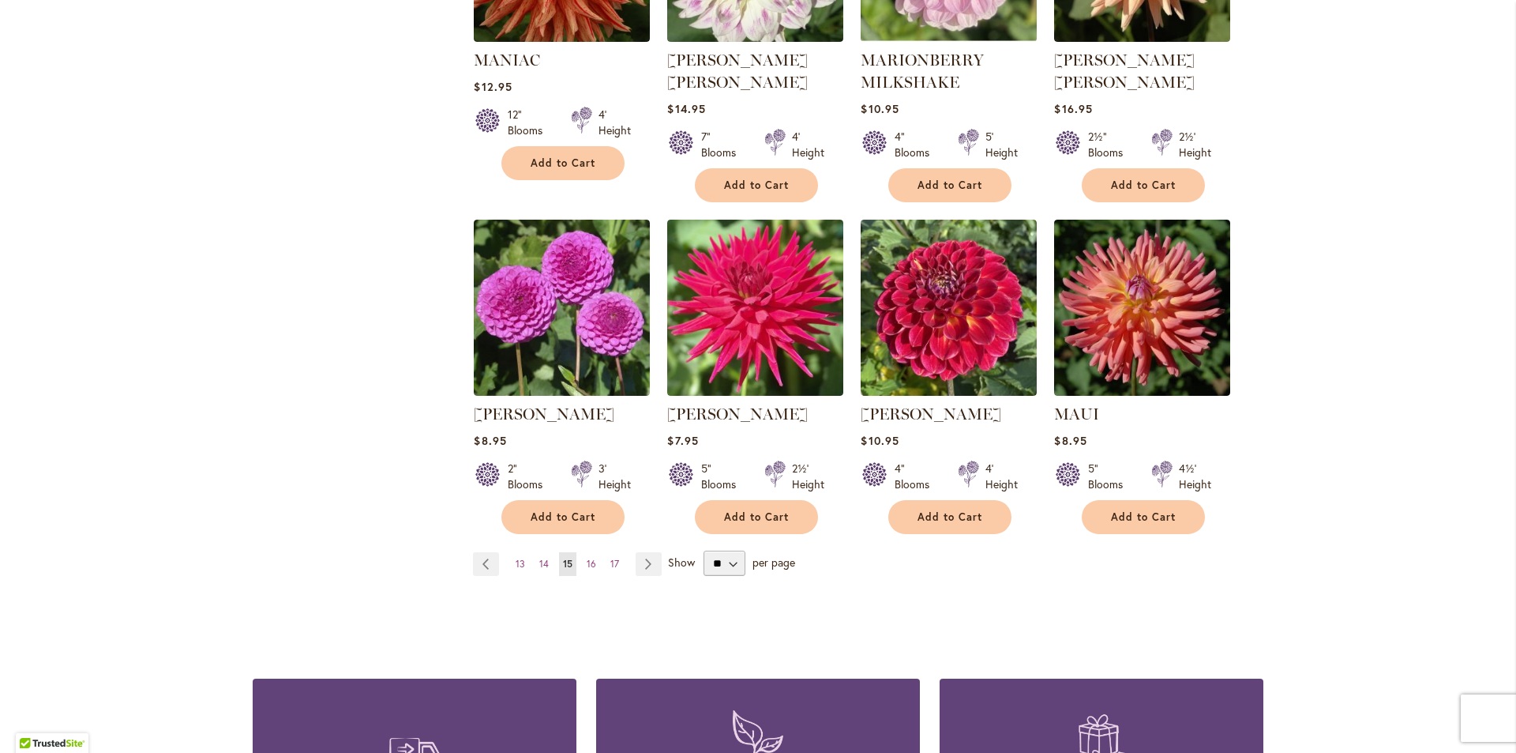
scroll to position [1263, 0]
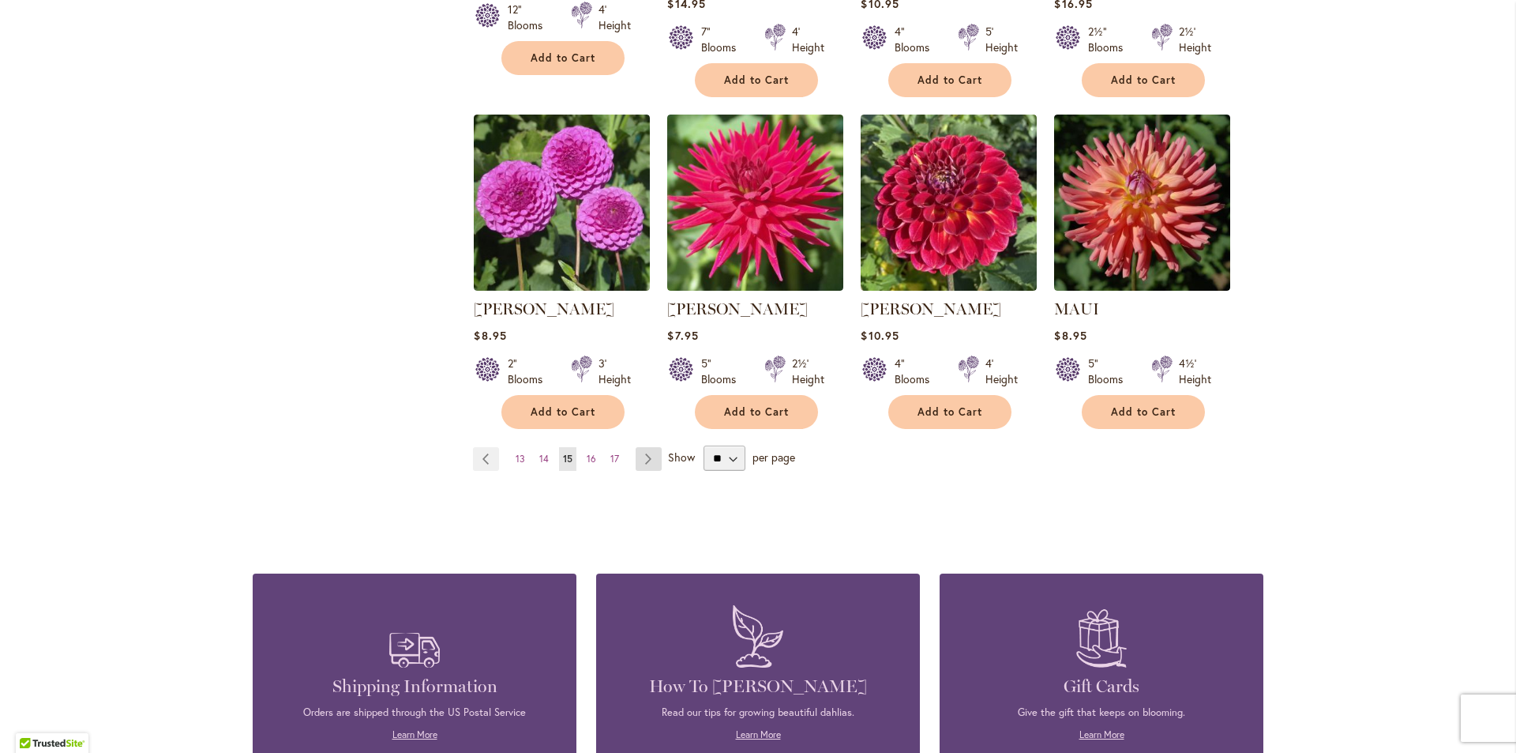
click at [645, 459] on link "Page Next" at bounding box center [649, 459] width 26 height 24
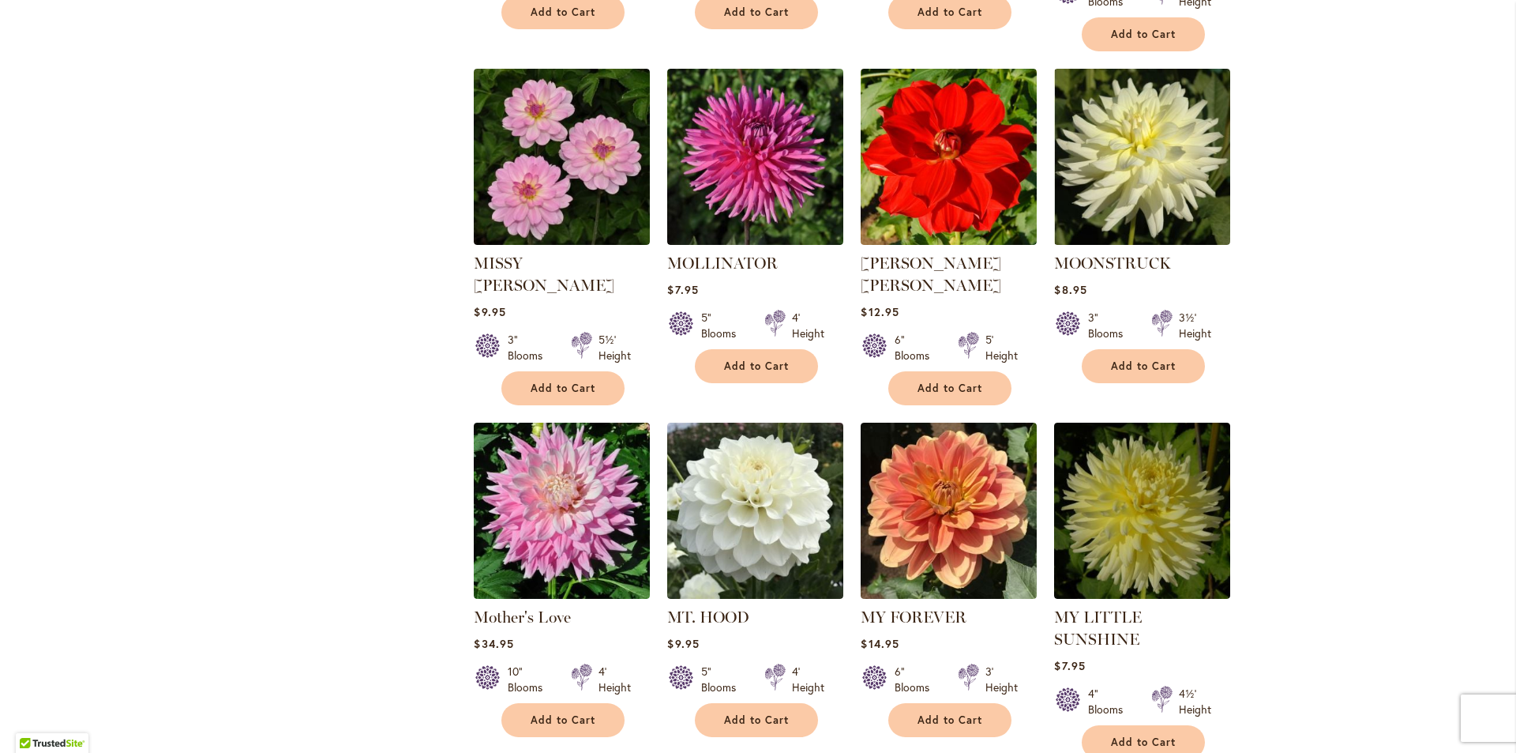
scroll to position [1083, 0]
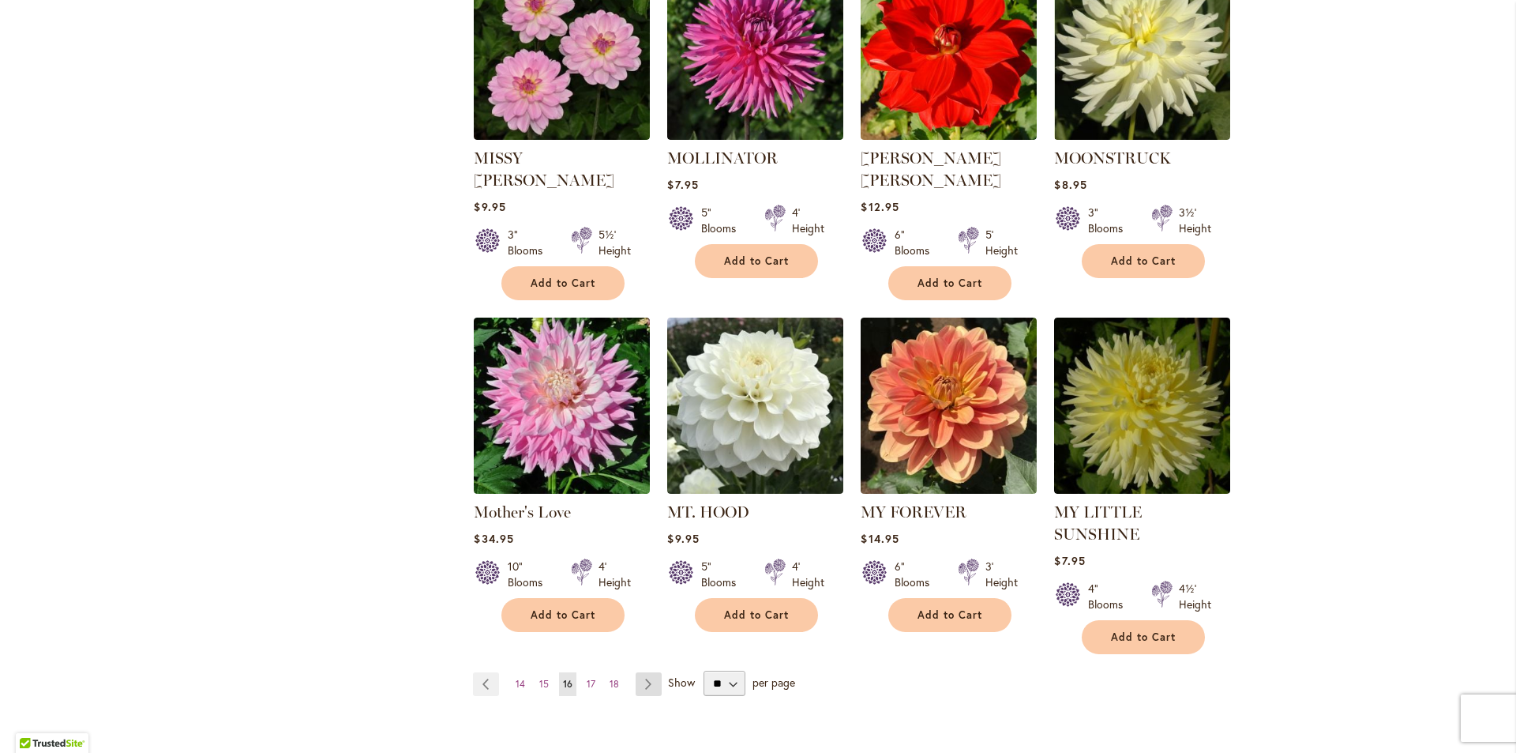
click at [640, 672] on link "Page Next" at bounding box center [649, 684] width 26 height 24
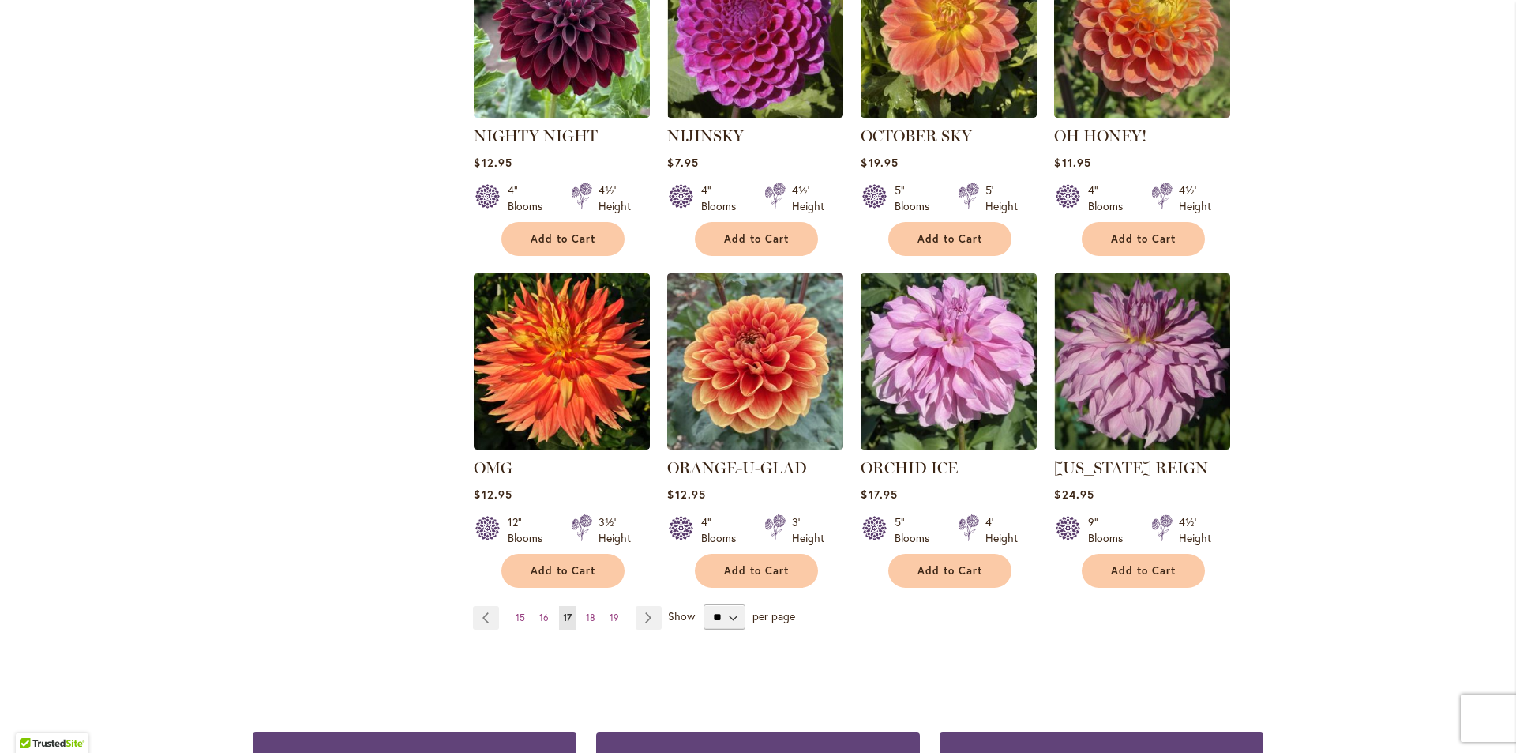
scroll to position [1188, 0]
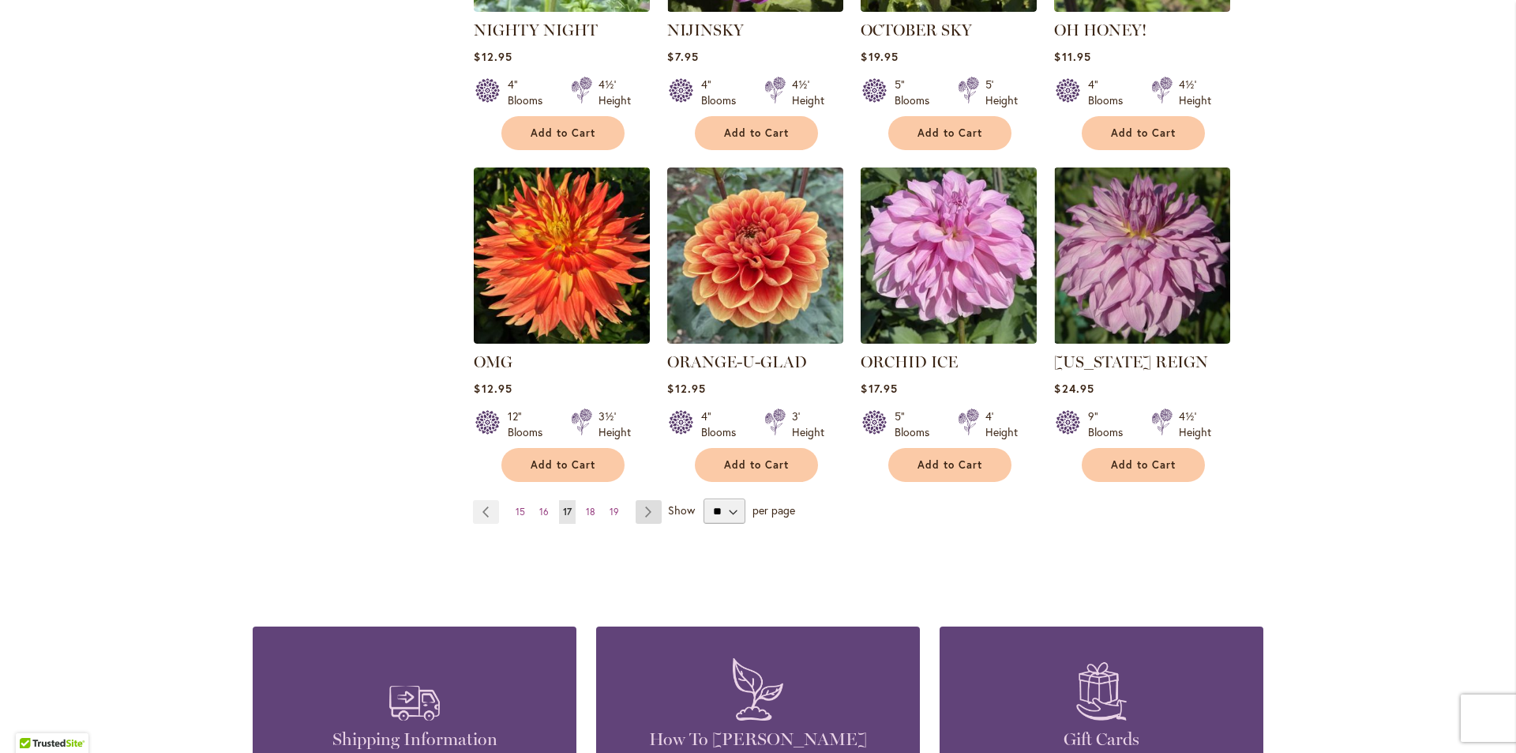
click at [647, 510] on link "Page Next" at bounding box center [649, 512] width 26 height 24
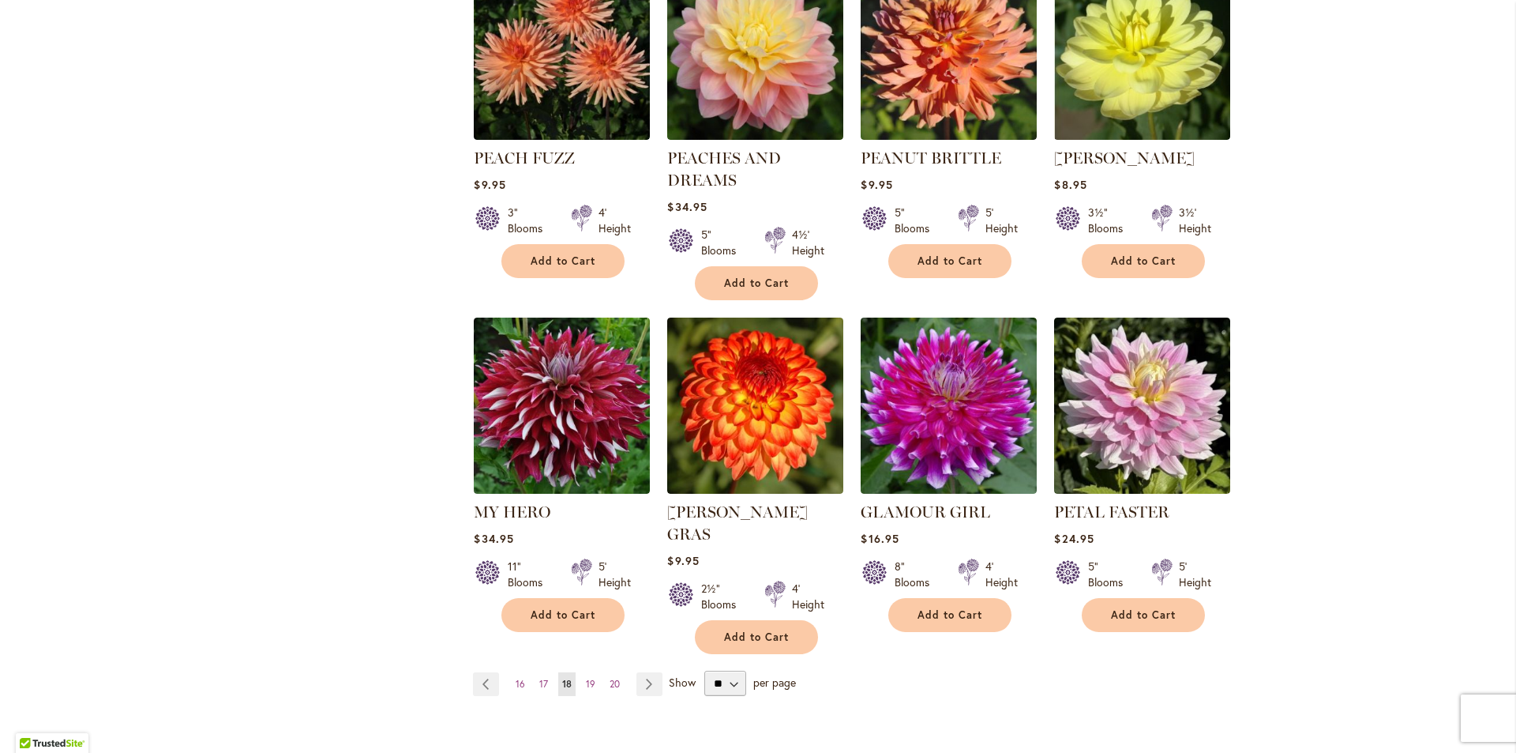
scroll to position [1294, 0]
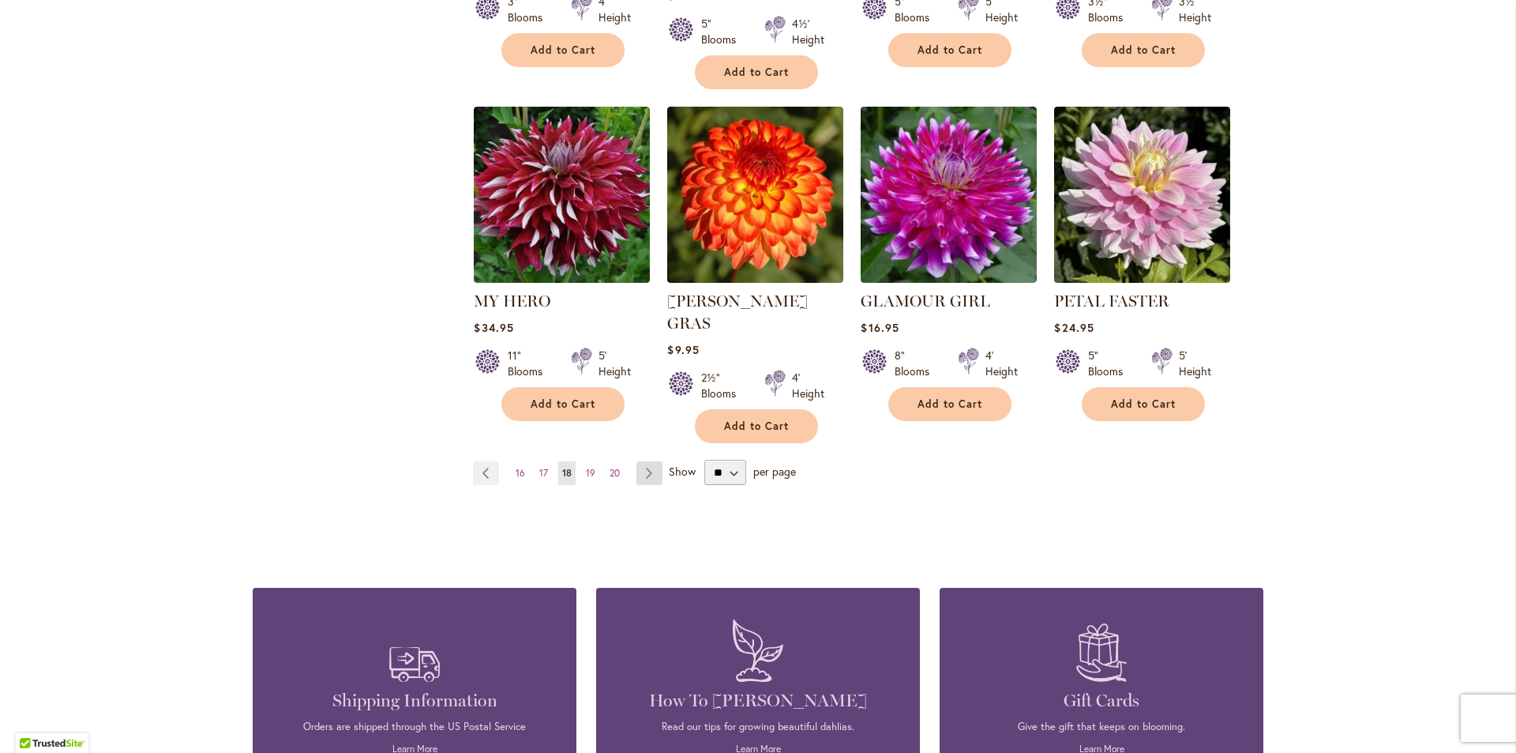
click at [643, 461] on link "Page Next" at bounding box center [649, 473] width 26 height 24
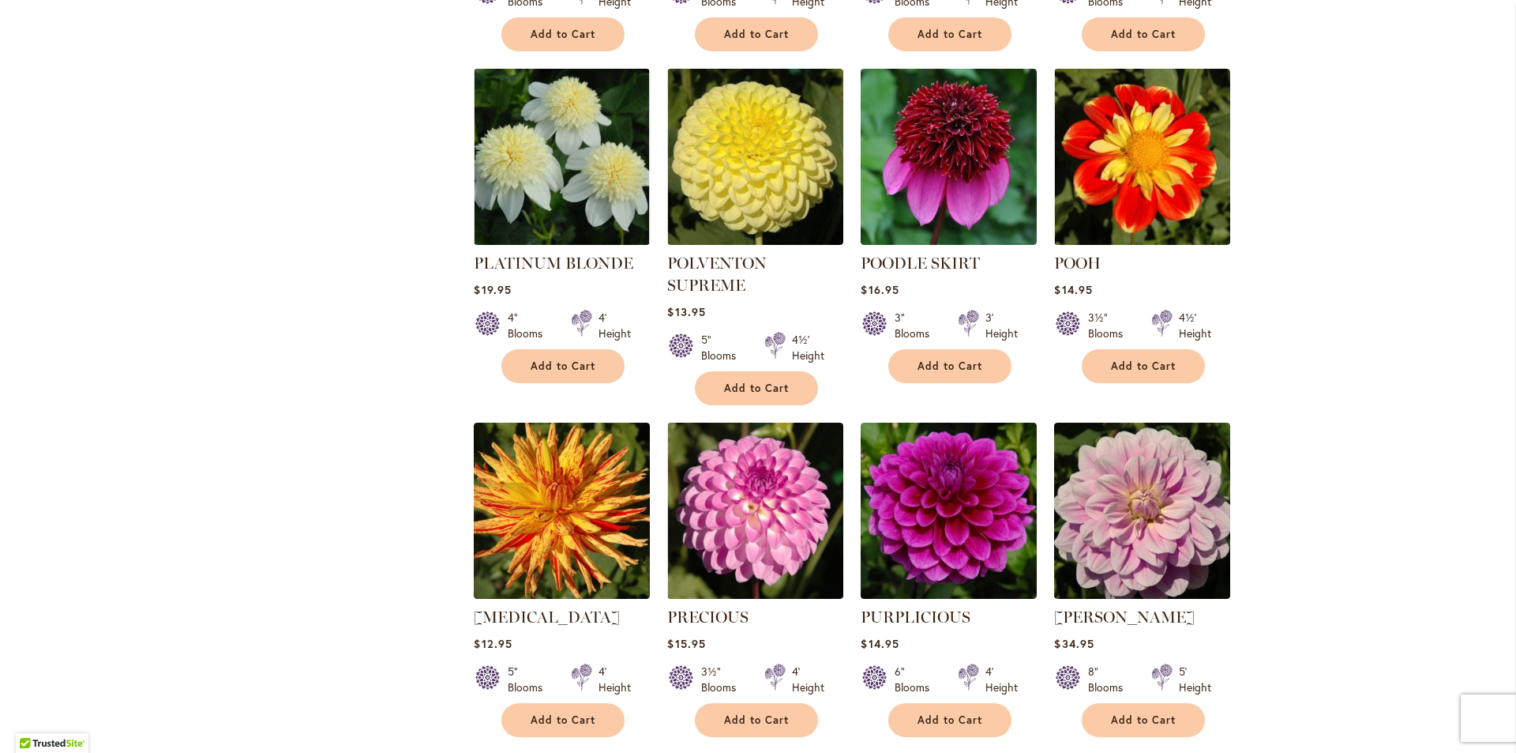
scroll to position [1083, 0]
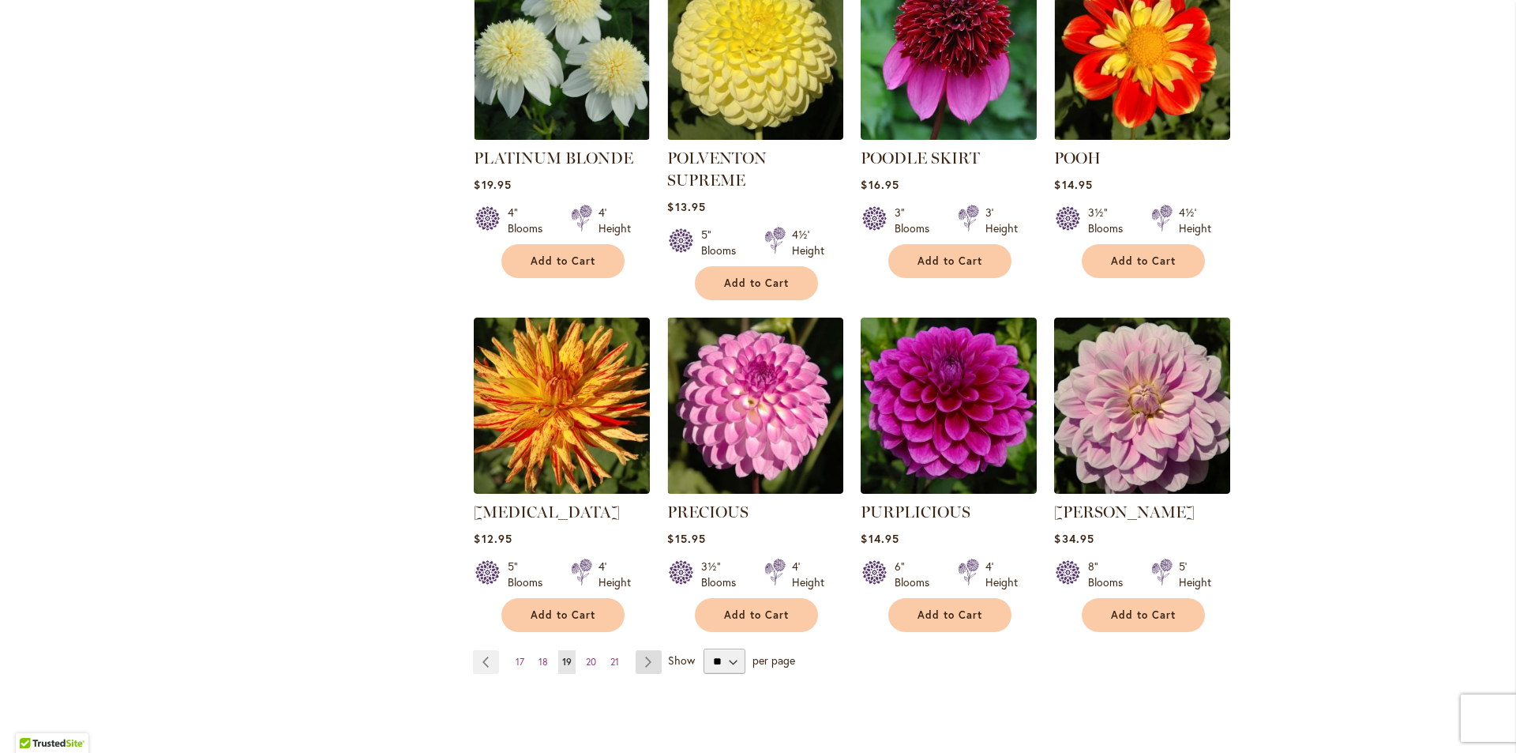
click at [643, 650] on link "Page Next" at bounding box center [649, 662] width 26 height 24
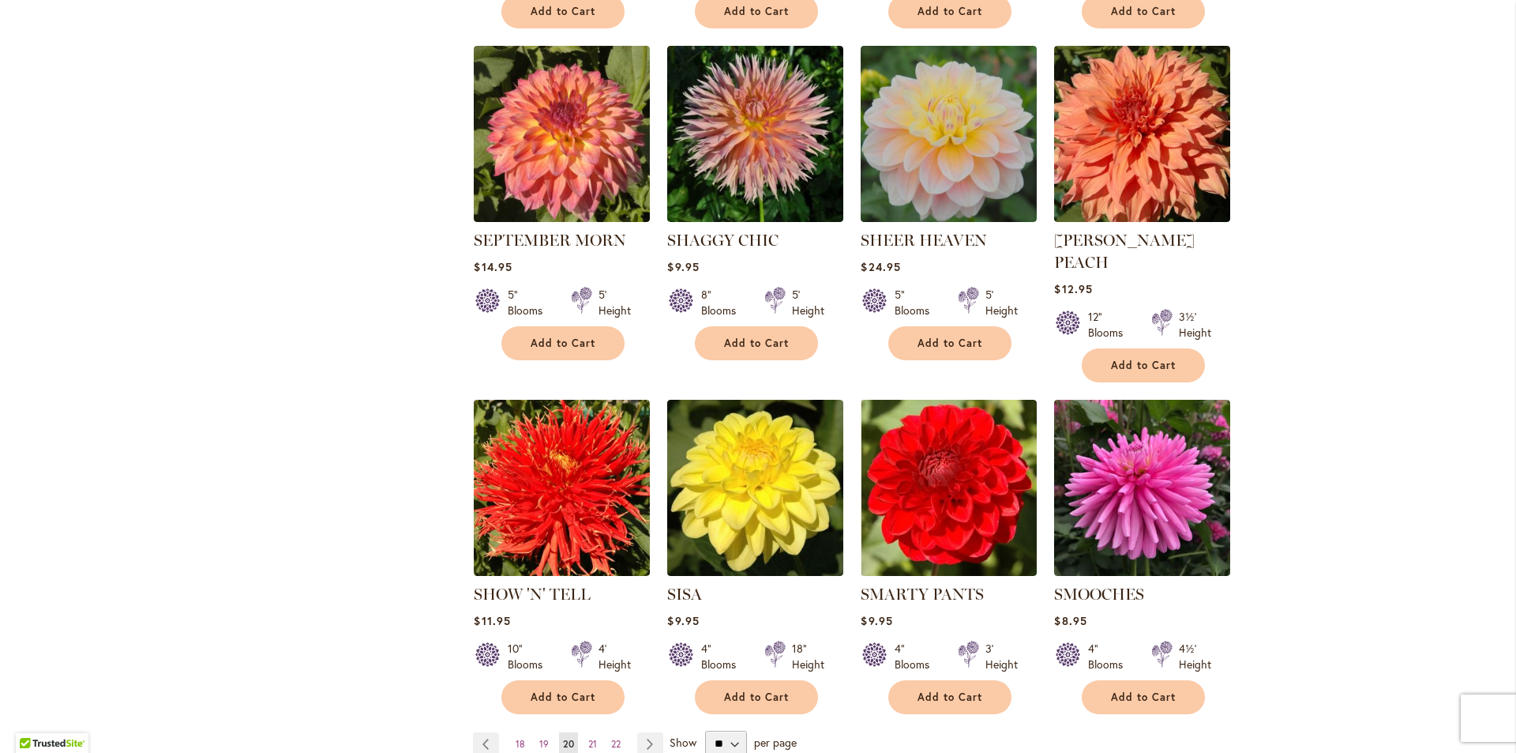
scroll to position [1189, 0]
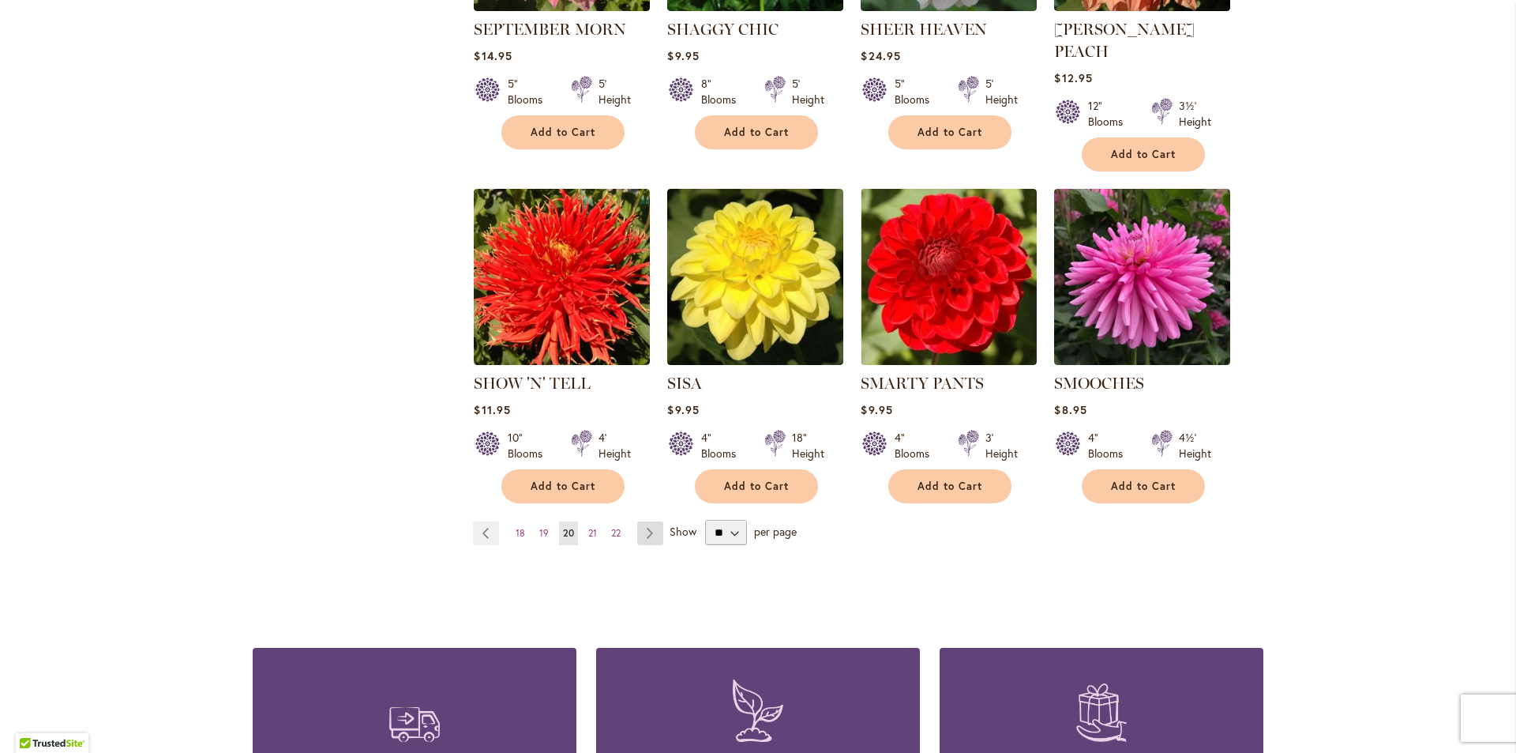
click at [644, 521] on link "Page Next" at bounding box center [650, 533] width 26 height 24
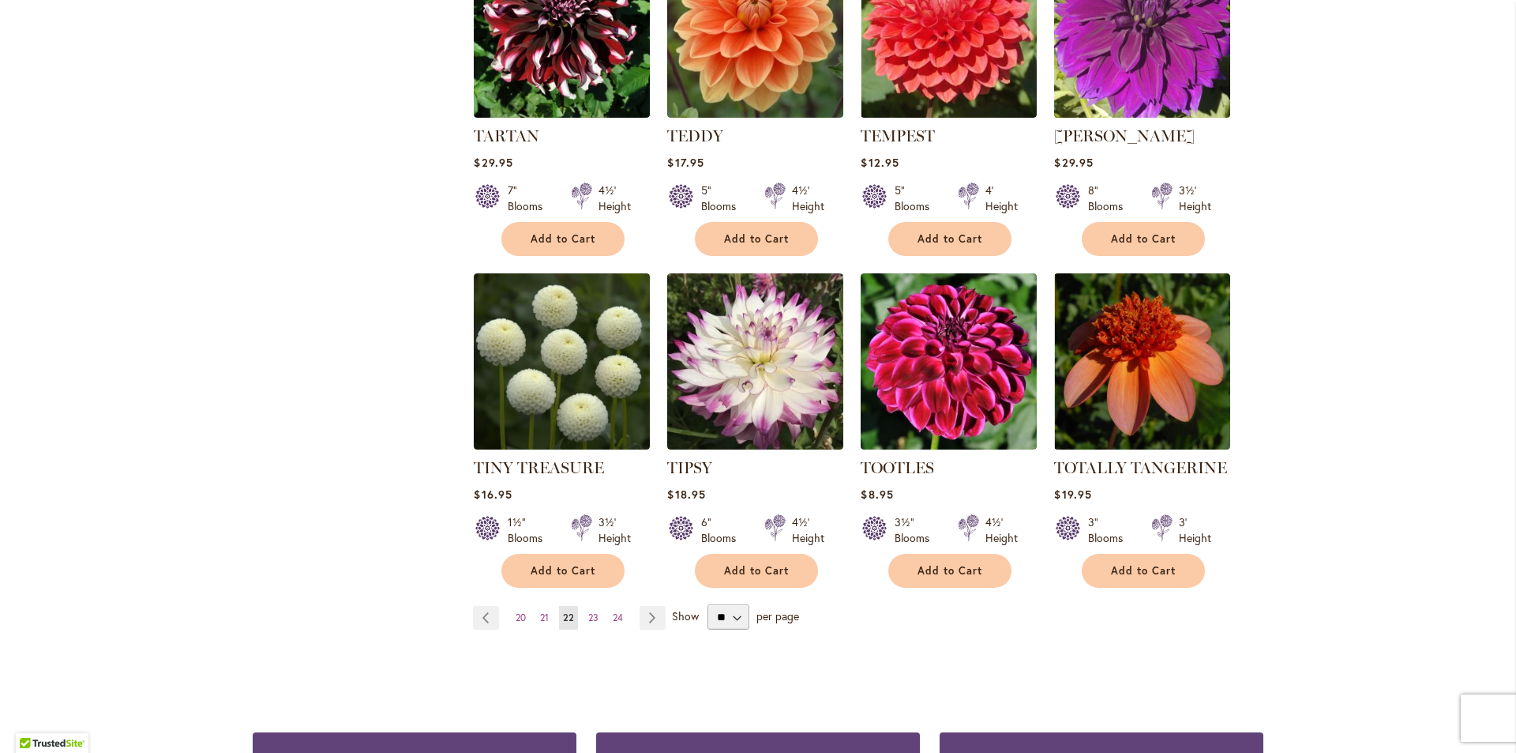
scroll to position [1188, 0]
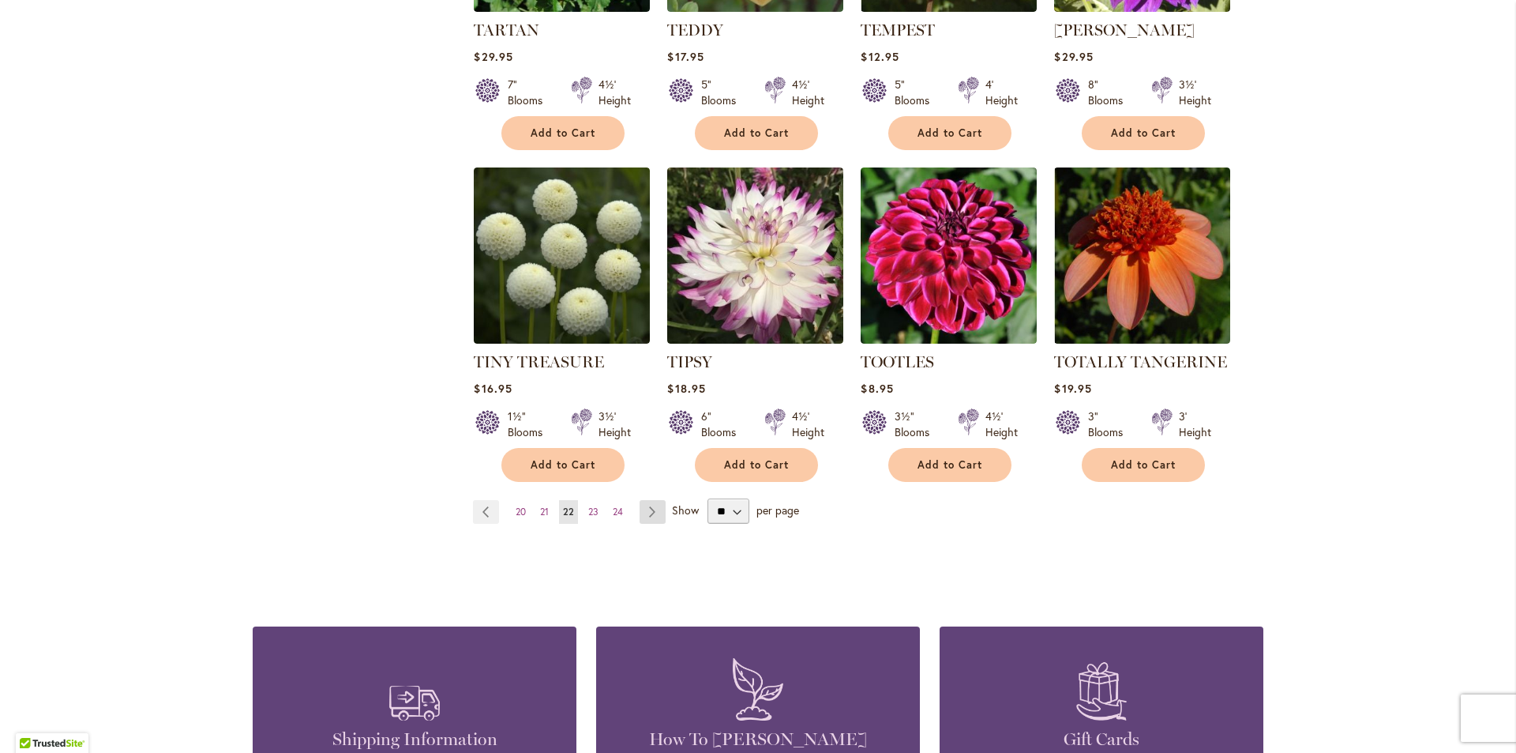
click at [644, 514] on link "Page Next" at bounding box center [653, 512] width 26 height 24
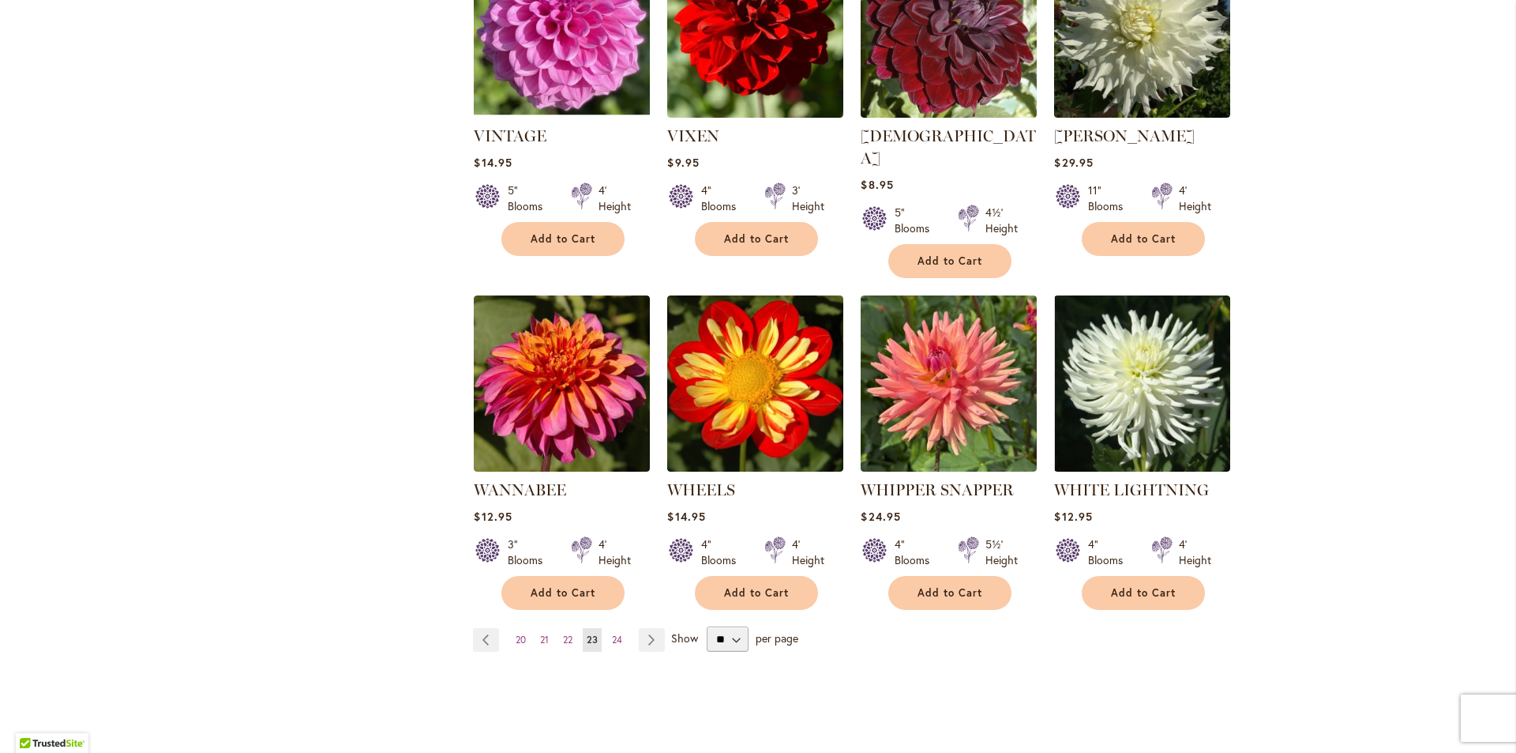
scroll to position [1188, 0]
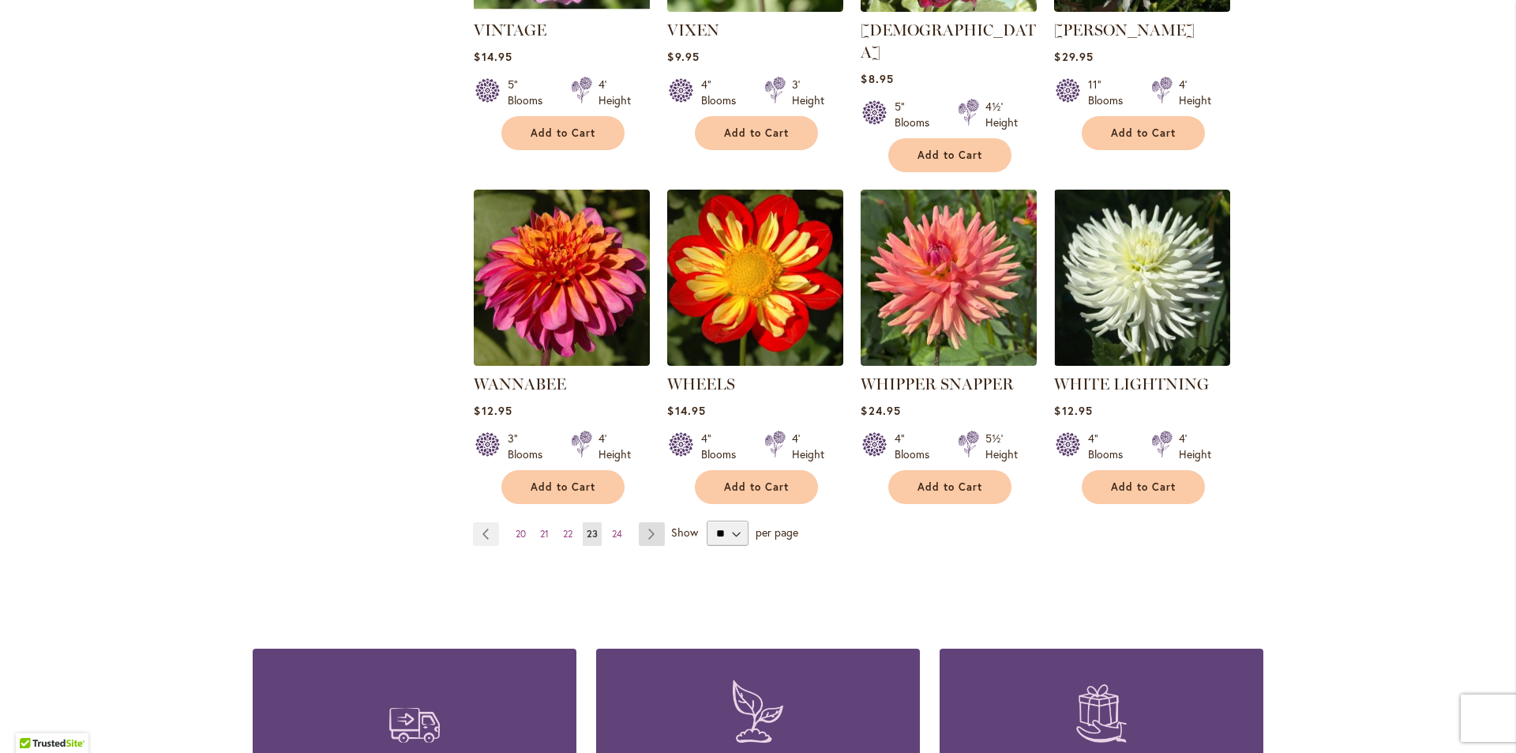
click at [648, 522] on link "Page Next" at bounding box center [652, 534] width 26 height 24
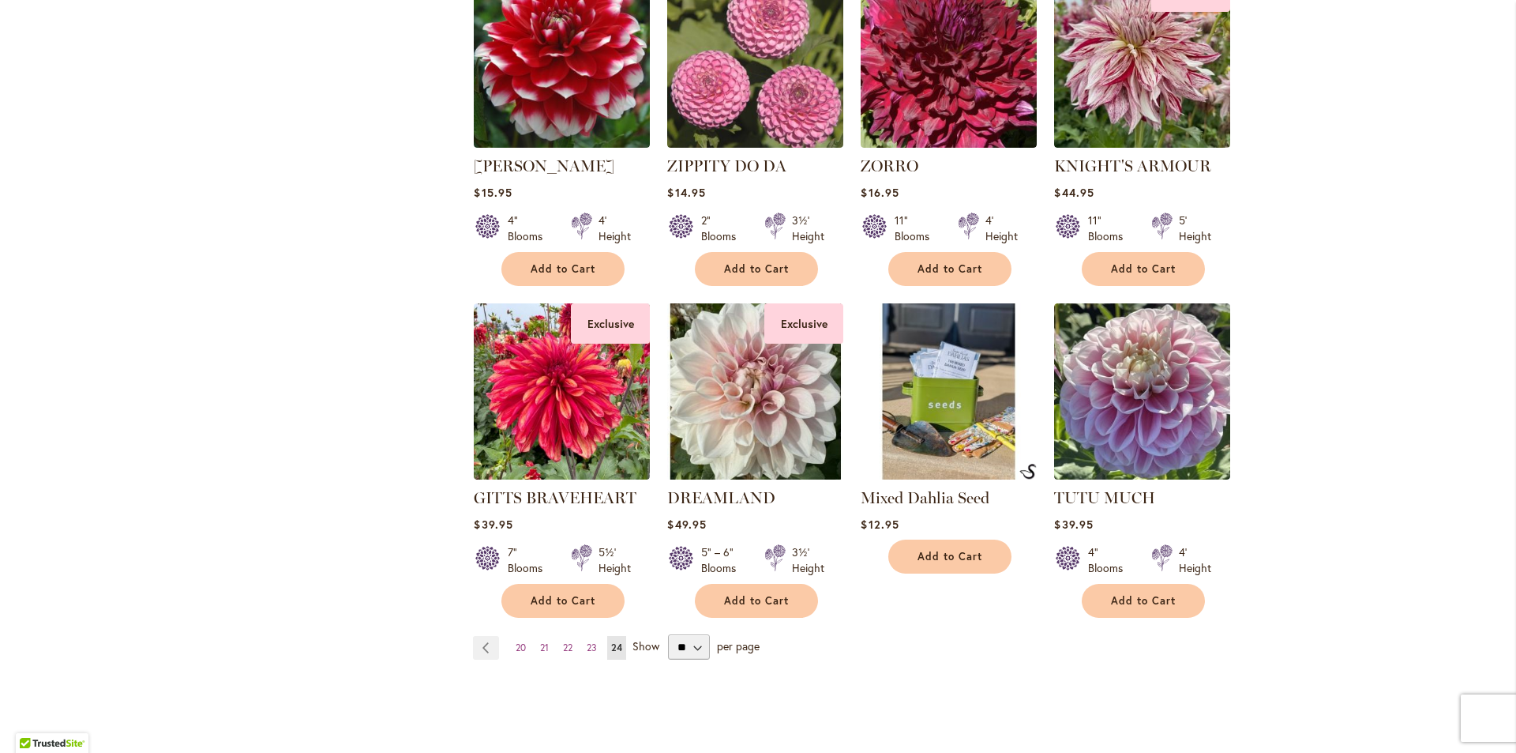
scroll to position [1158, 0]
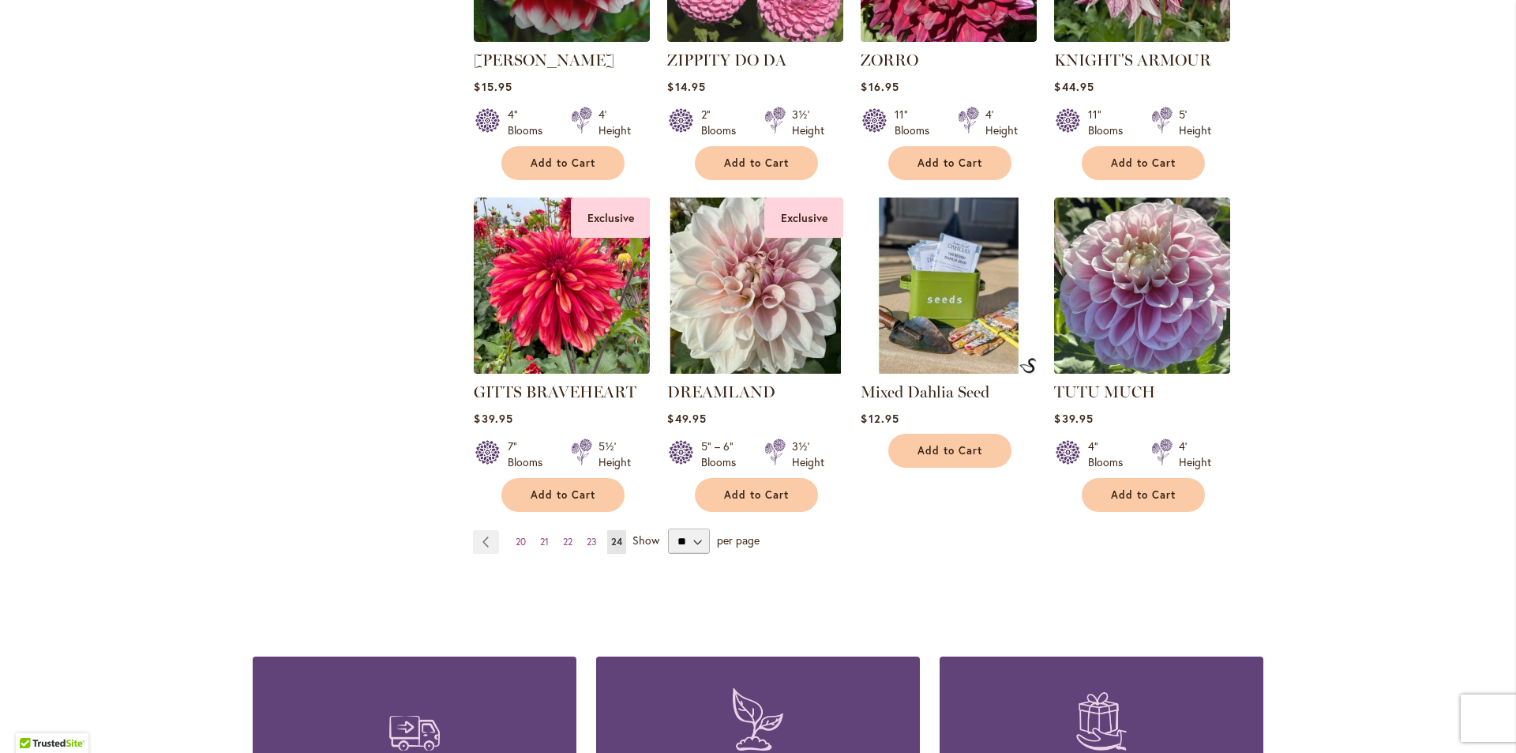
click at [971, 287] on img at bounding box center [949, 285] width 185 height 185
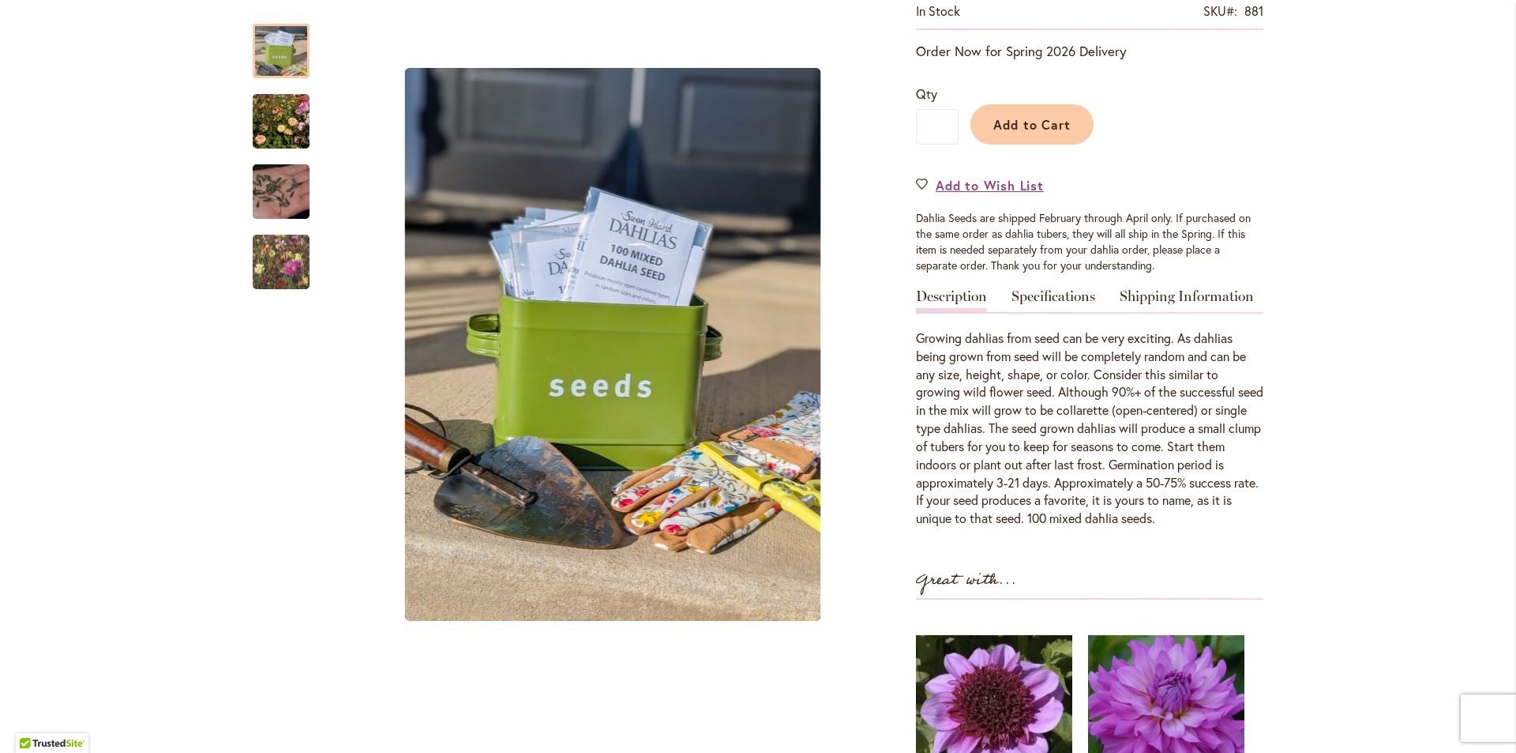
scroll to position [211, 0]
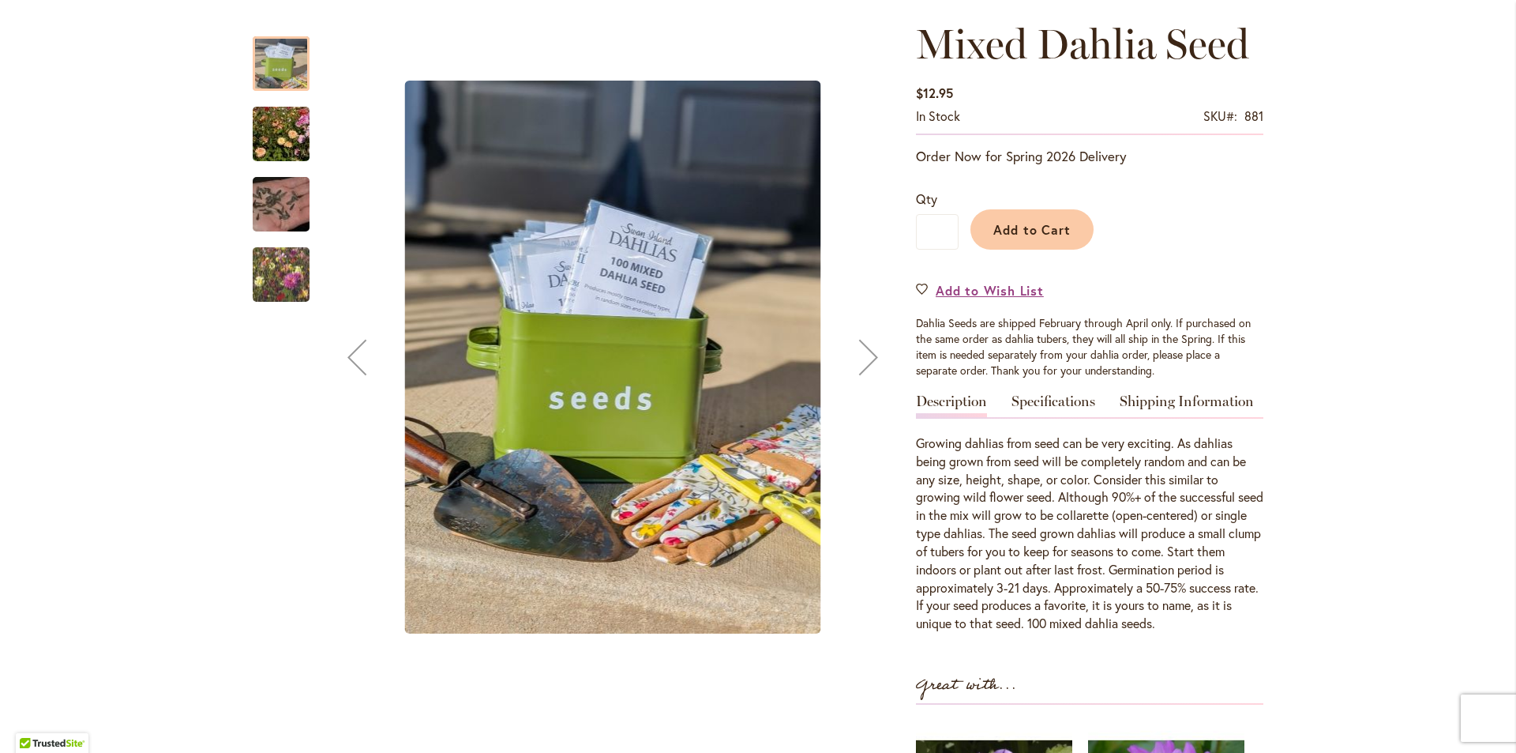
click at [262, 210] on img "Swan Island Dahlias - Dahlia Seed" at bounding box center [281, 205] width 114 height 76
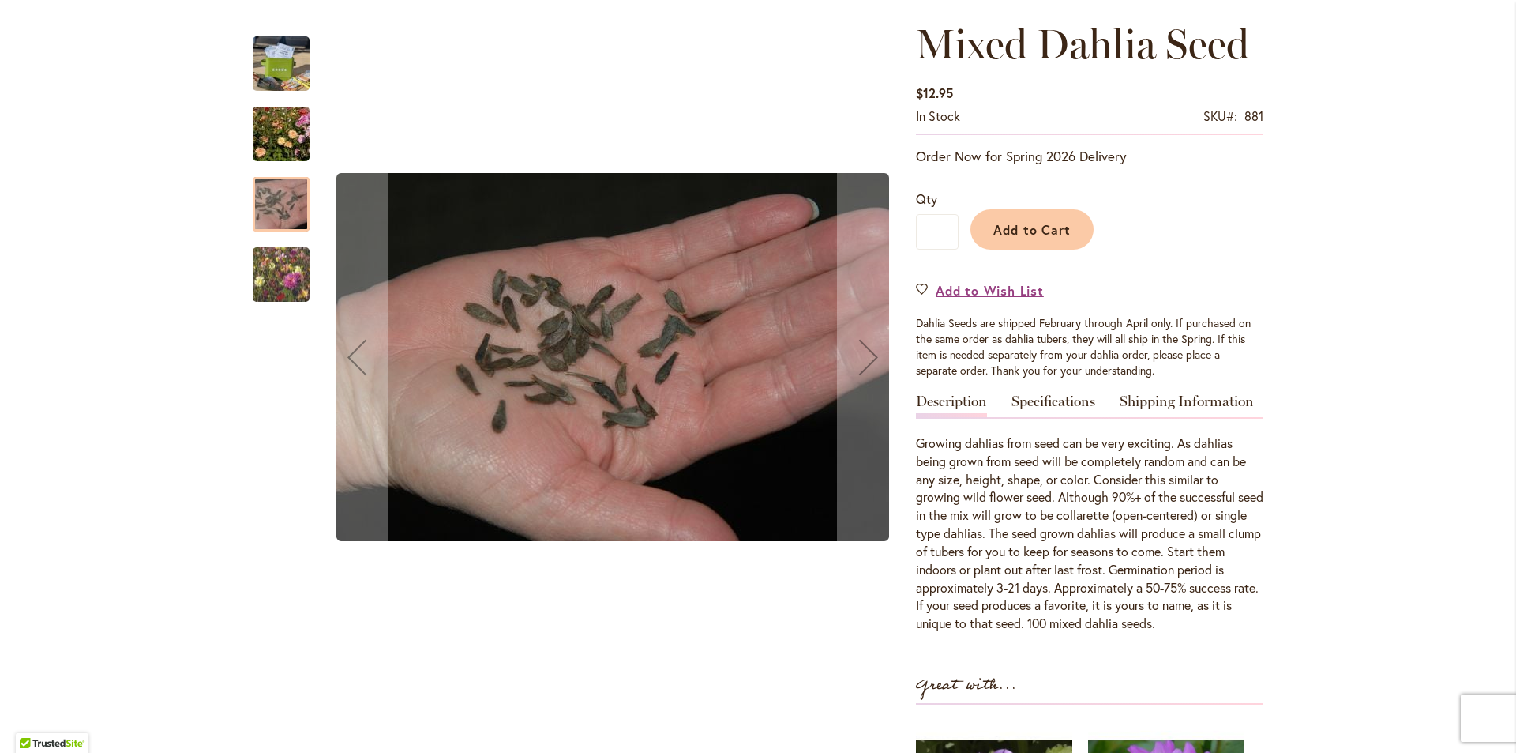
click at [273, 265] on img "Swan Island Dahlias - Dahlia Seedlings" at bounding box center [281, 275] width 114 height 96
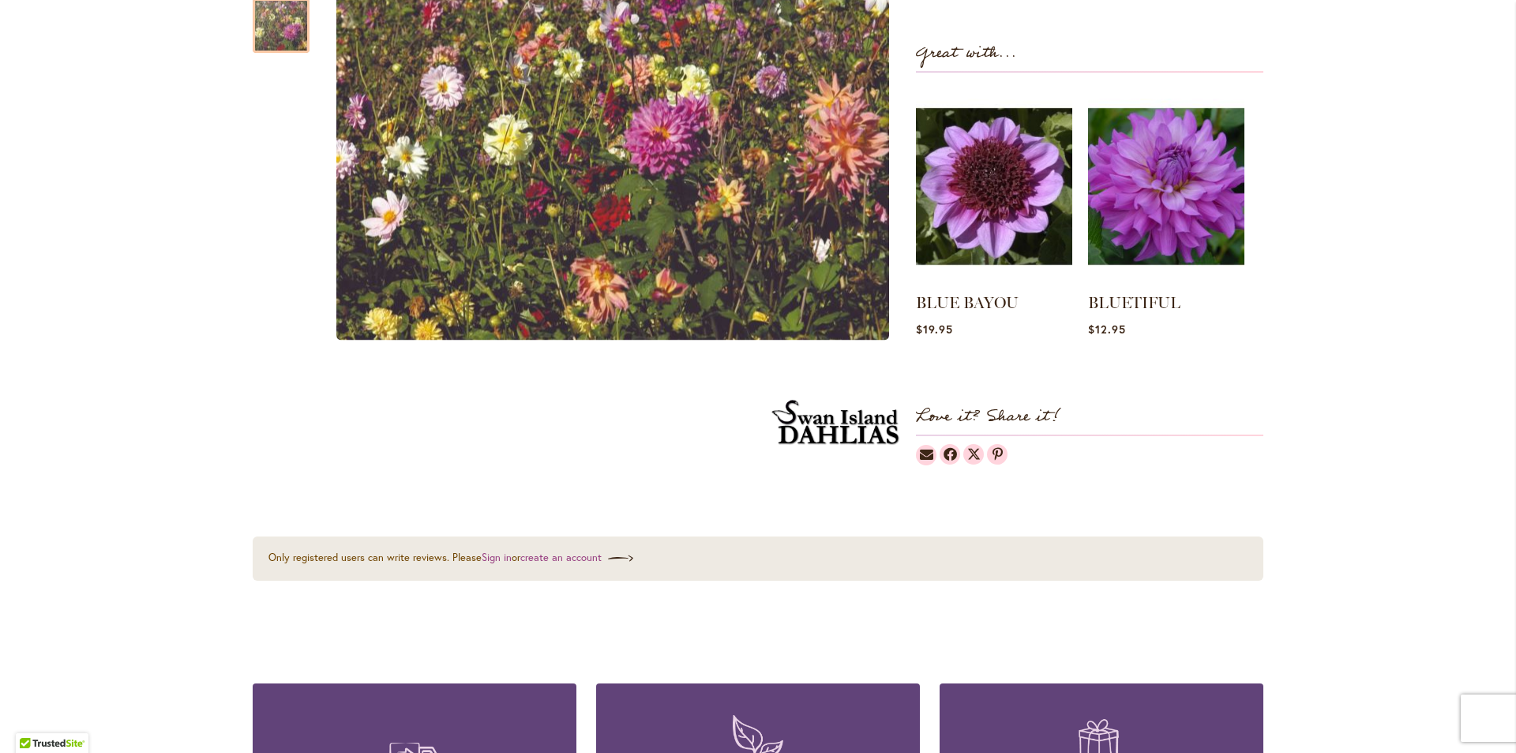
scroll to position [1263, 0]
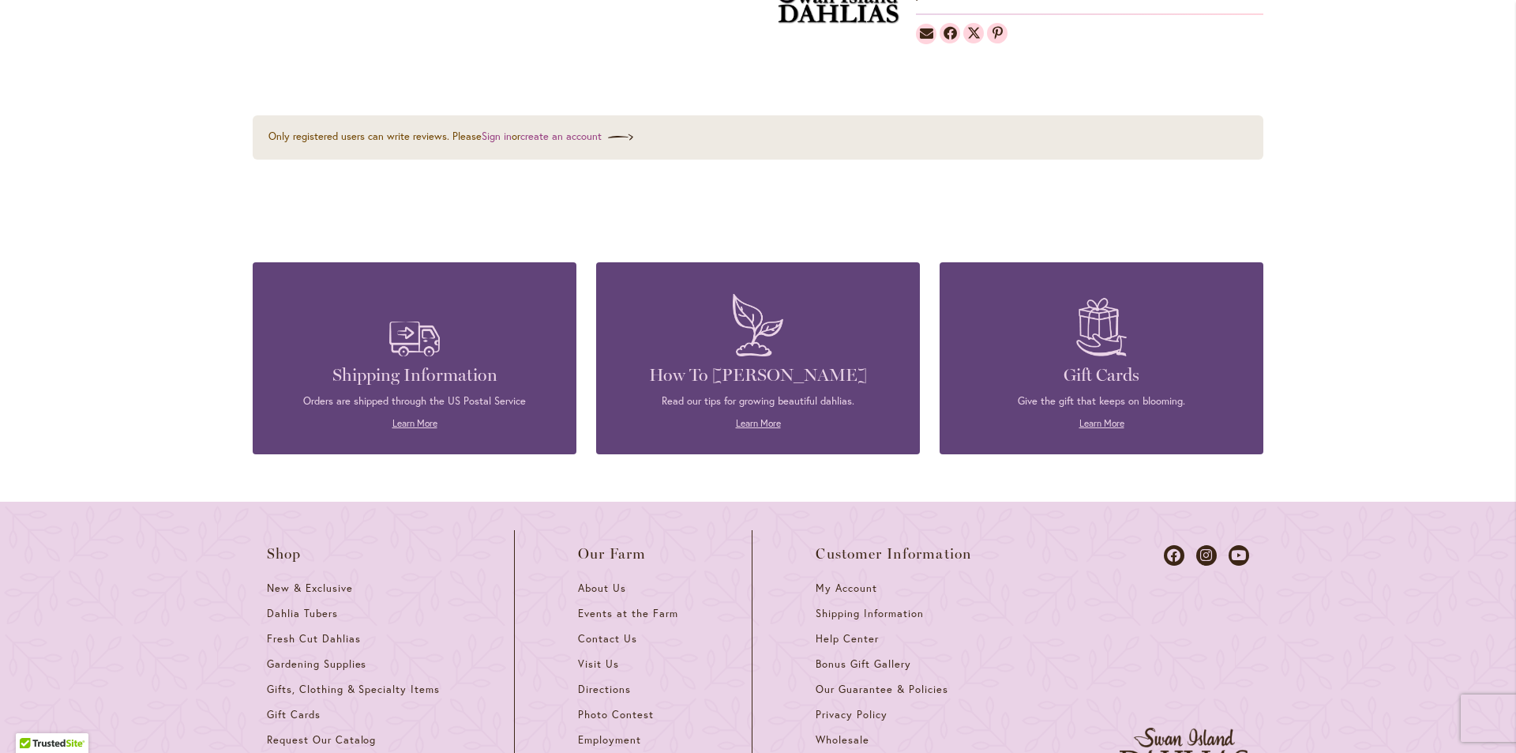
click at [748, 326] on img at bounding box center [758, 325] width 66 height 78
click at [769, 421] on link "Learn More" at bounding box center [758, 423] width 45 height 12
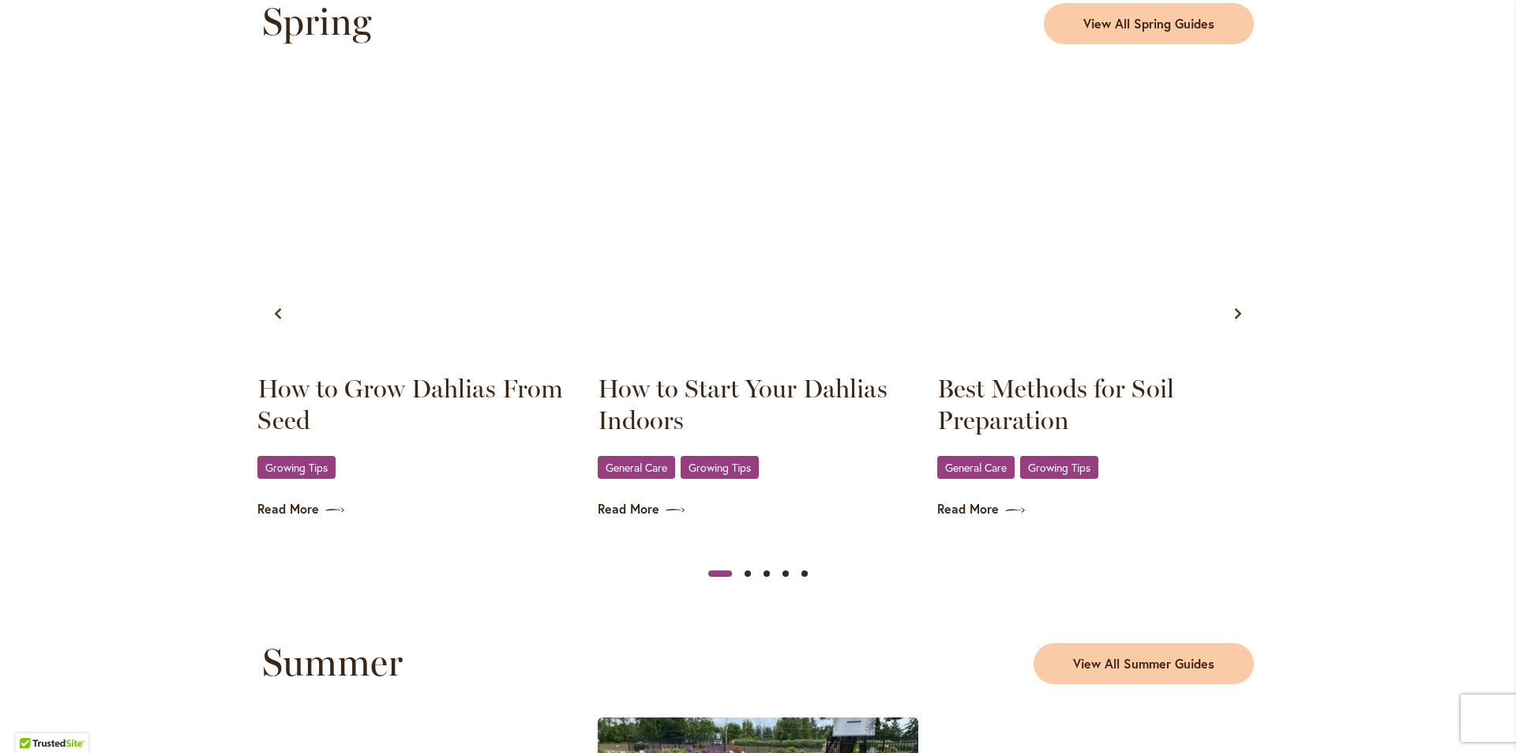
scroll to position [765, 0]
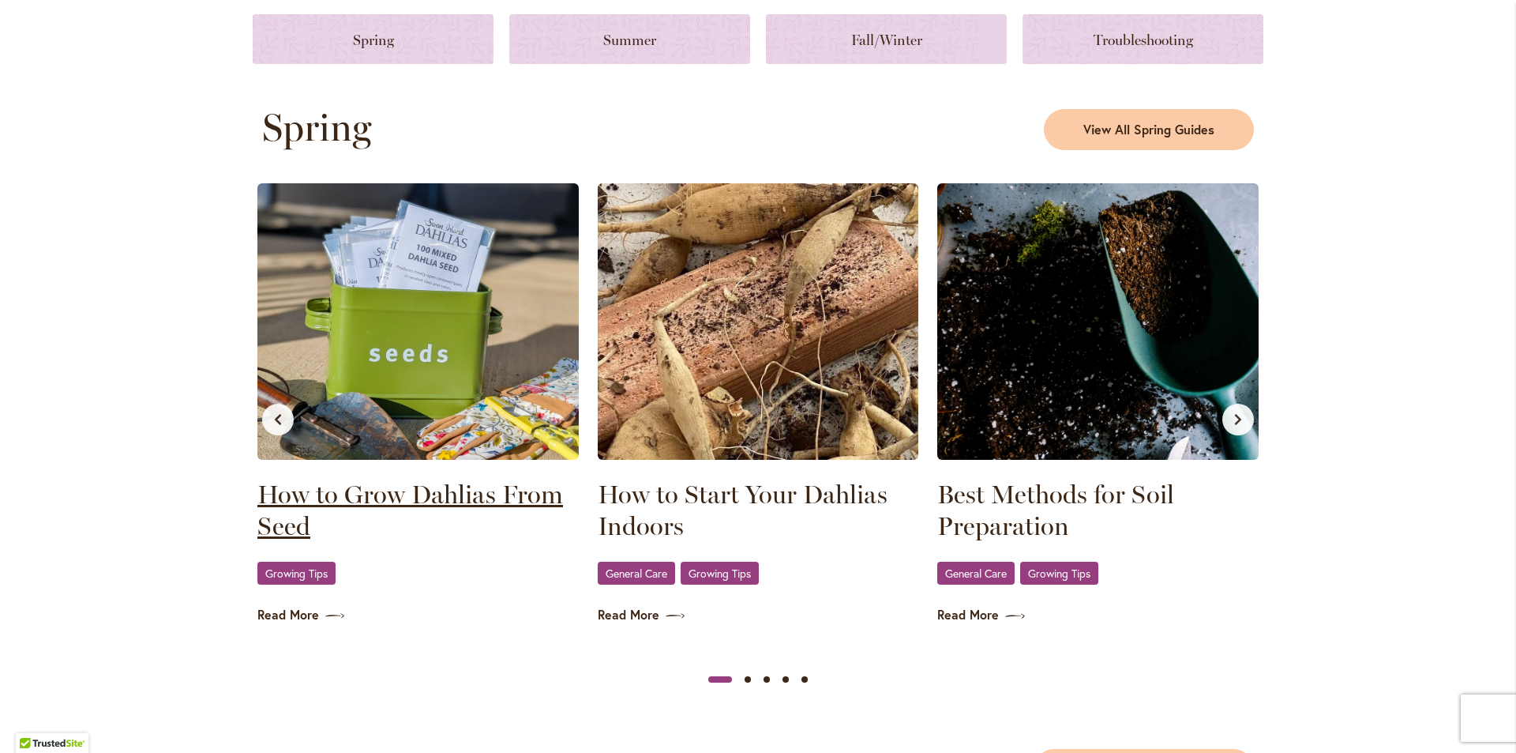
click at [360, 497] on link "How to Grow Dahlias From Seed" at bounding box center [417, 510] width 321 height 63
